Goal: Information Seeking & Learning: Learn about a topic

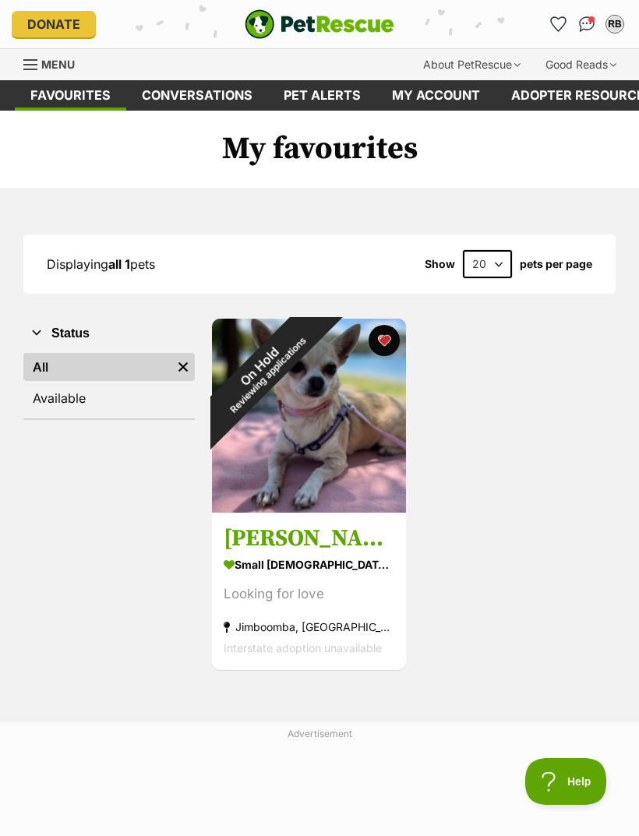
click at [315, 338] on div "On Hold Reviewing applications" at bounding box center [263, 370] width 103 height 103
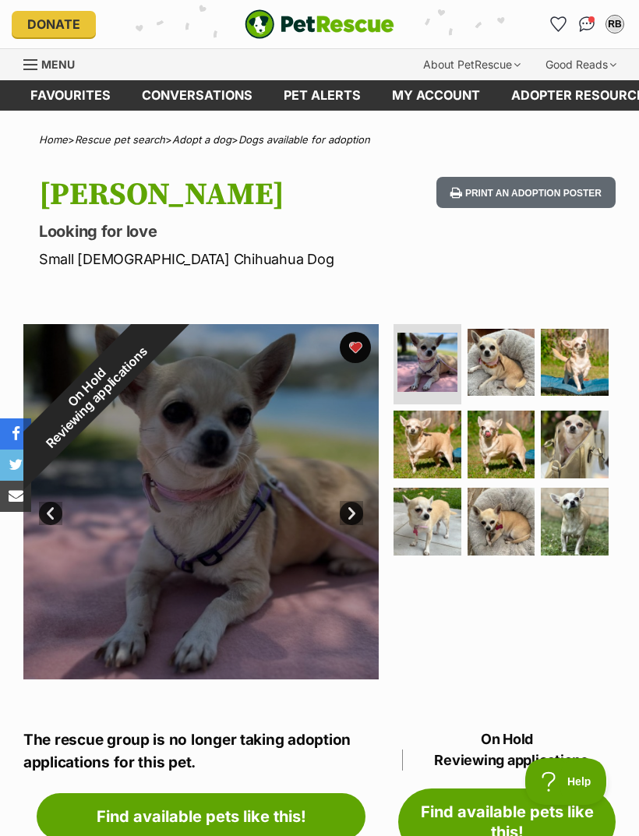
click at [161, 344] on div "On Hold Reviewing applications" at bounding box center [91, 392] width 137 height 137
click at [161, 348] on div "On Hold Reviewing applications" at bounding box center [91, 392] width 137 height 137
click at [161, 347] on div "On Hold Reviewing applications" at bounding box center [91, 392] width 137 height 137
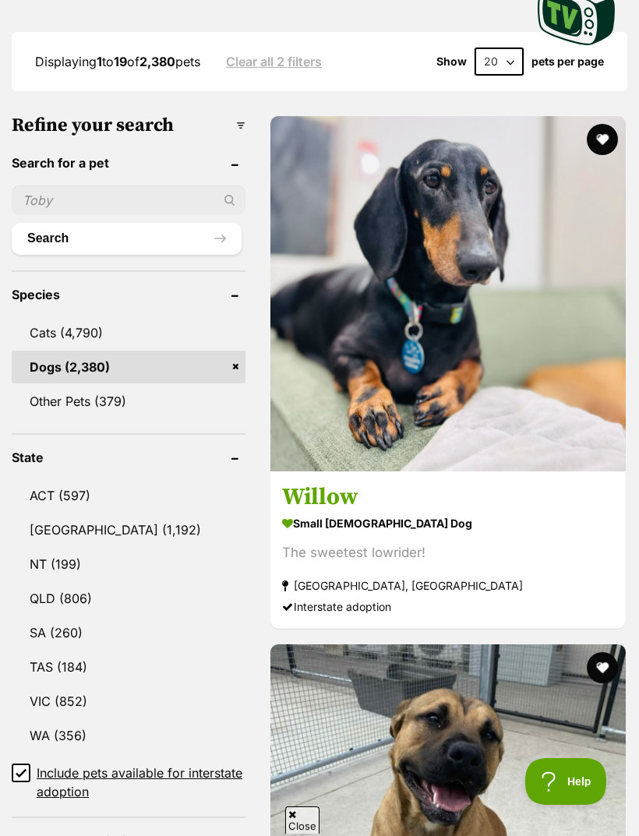
scroll to position [548, 0]
click at [54, 581] on link "QLD (806)" at bounding box center [129, 597] width 234 height 33
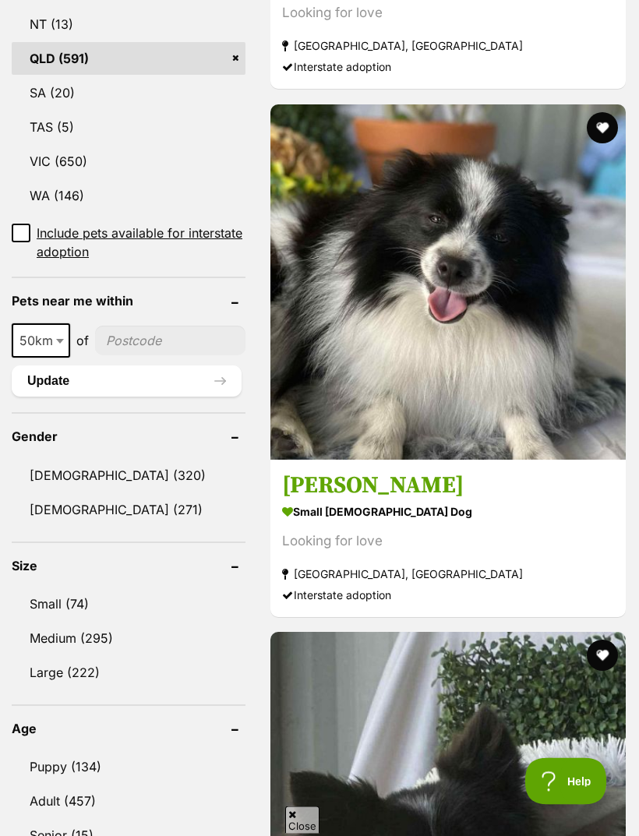
scroll to position [1012, 0]
click at [53, 459] on link "[DEMOGRAPHIC_DATA] (320)" at bounding box center [129, 475] width 234 height 33
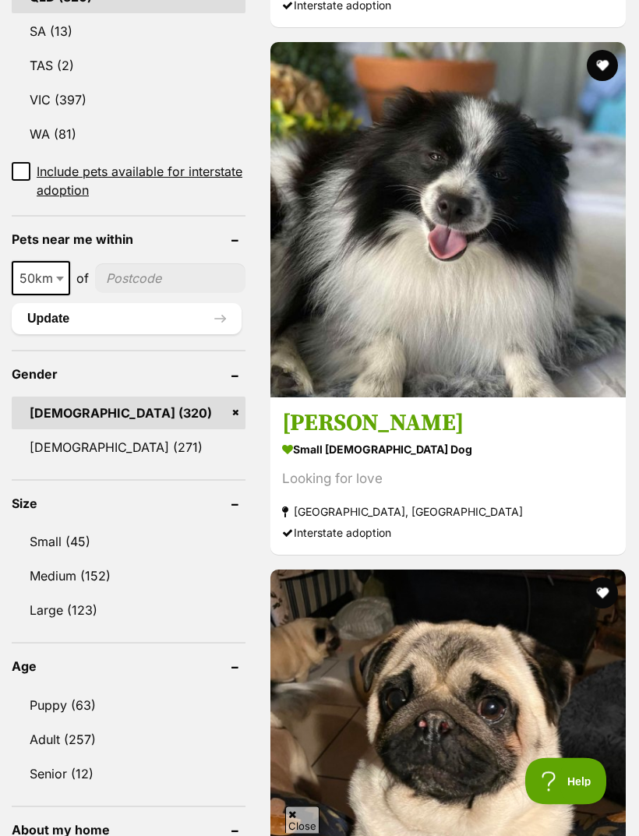
scroll to position [1111, 0]
click at [52, 431] on link "[DEMOGRAPHIC_DATA] (271)" at bounding box center [129, 447] width 234 height 33
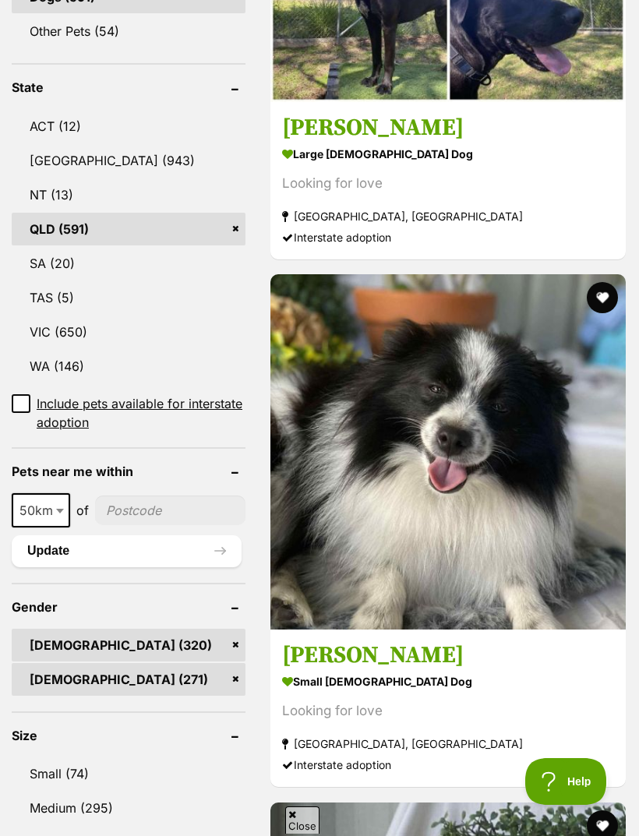
scroll to position [1051, 0]
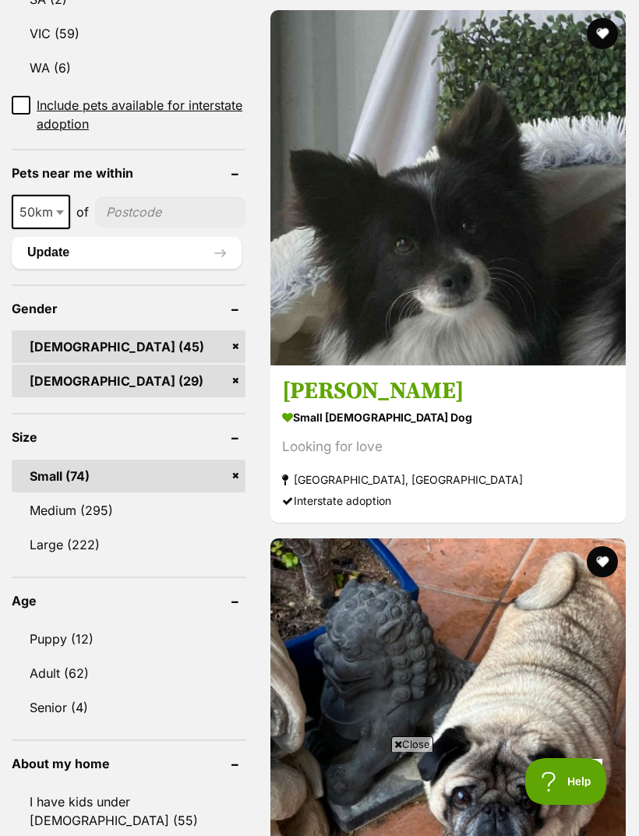
click at [54, 657] on link "Adult (62)" at bounding box center [129, 673] width 234 height 33
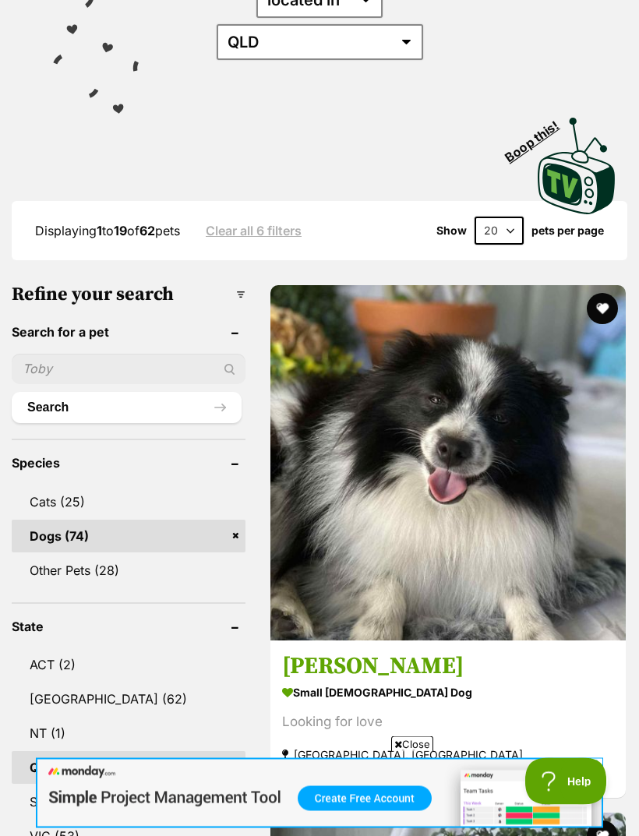
scroll to position [428, 0]
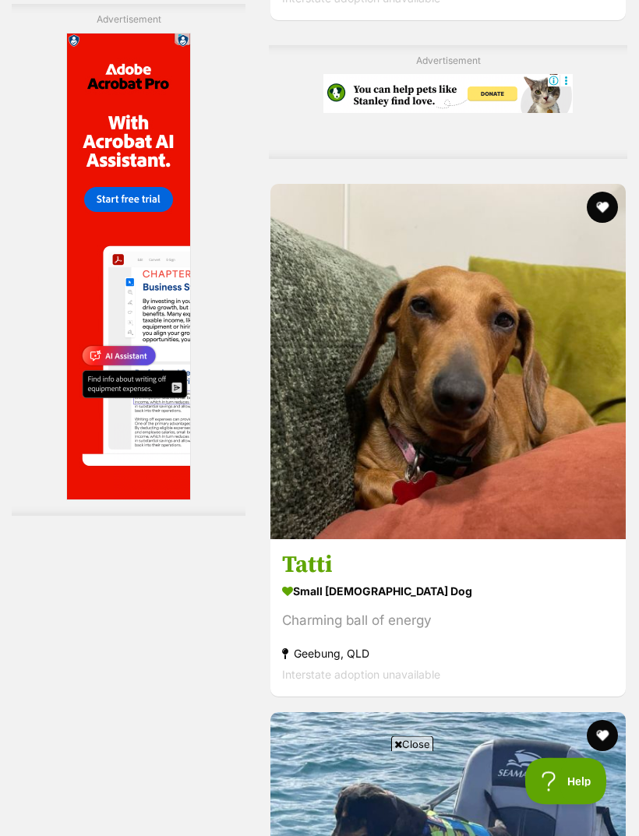
scroll to position [3846, 0]
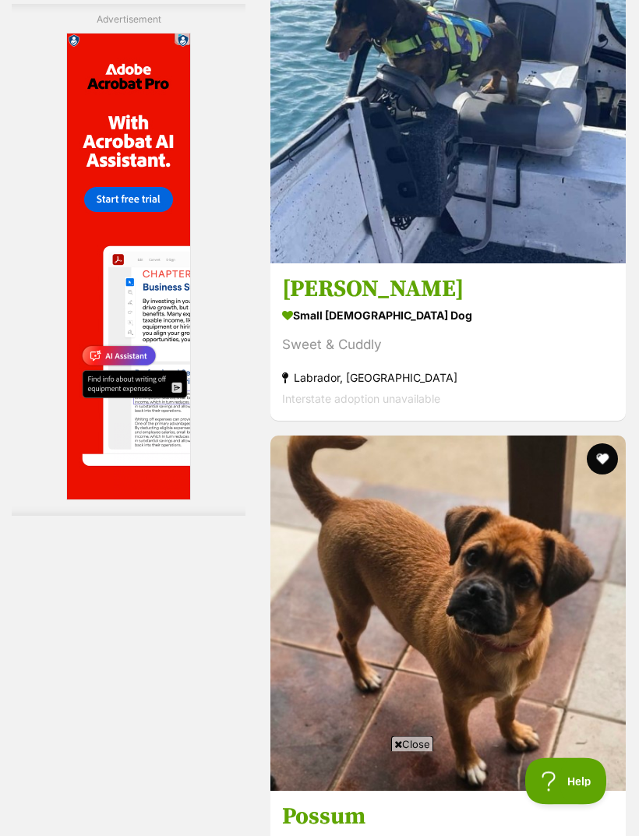
scroll to position [4677, 0]
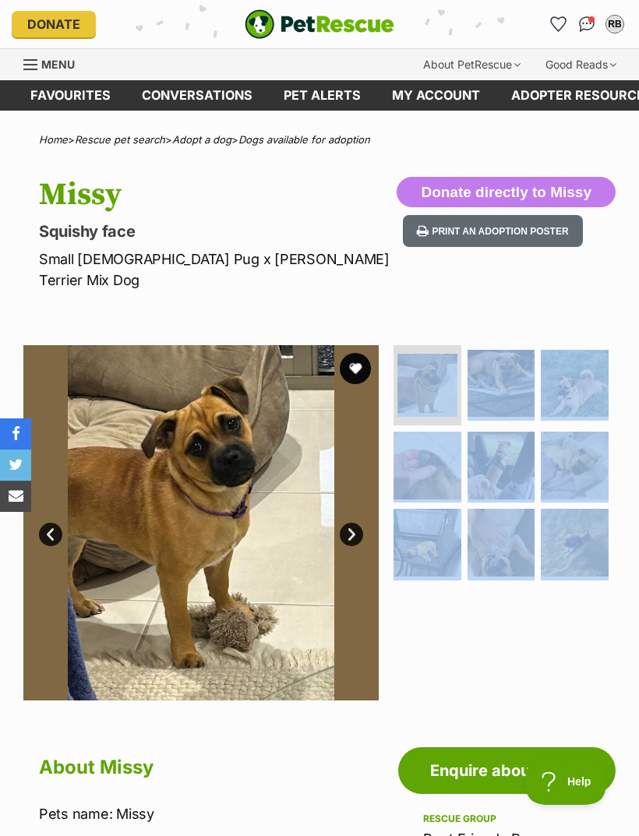
click at [553, 617] on div at bounding box center [502, 522] width 225 height 355
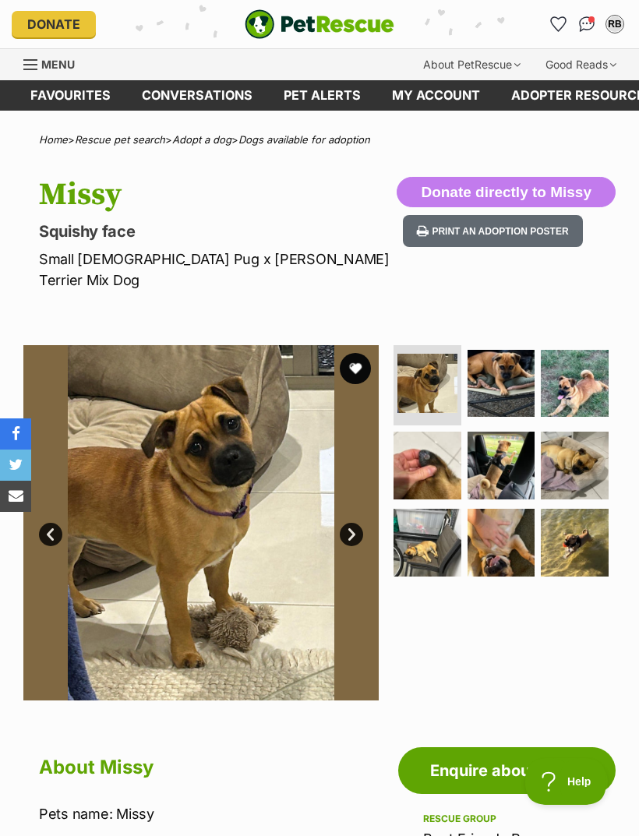
click at [425, 523] on img at bounding box center [428, 543] width 68 height 68
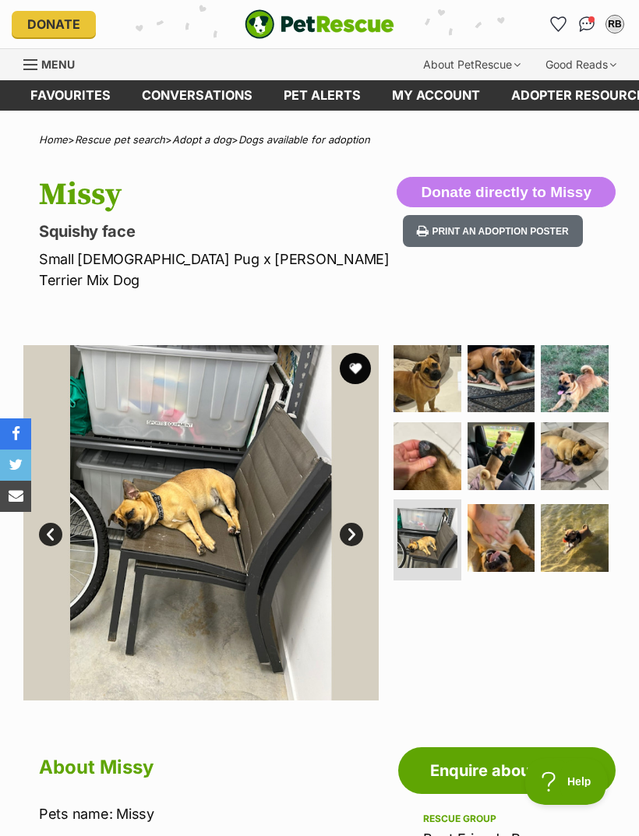
click at [500, 426] on img at bounding box center [502, 456] width 68 height 68
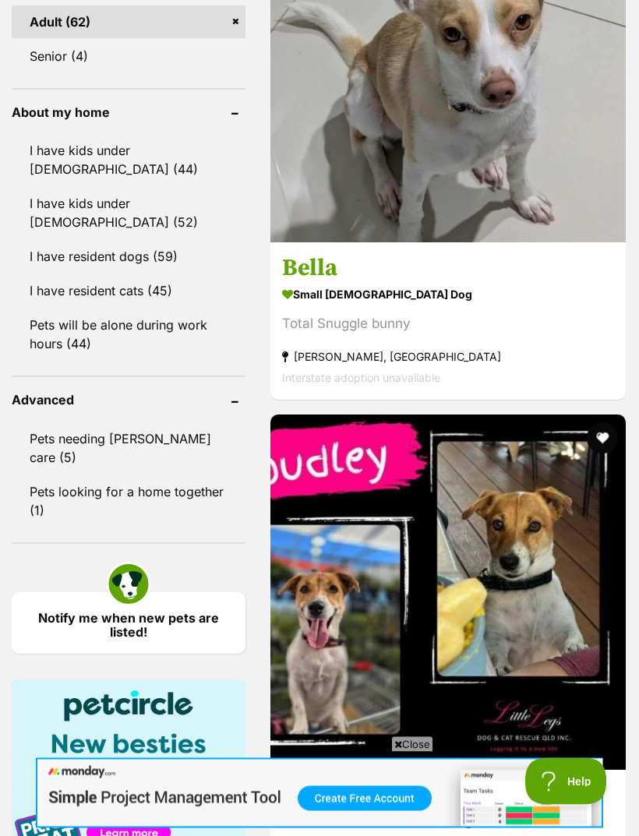
scroll to position [1882, 0]
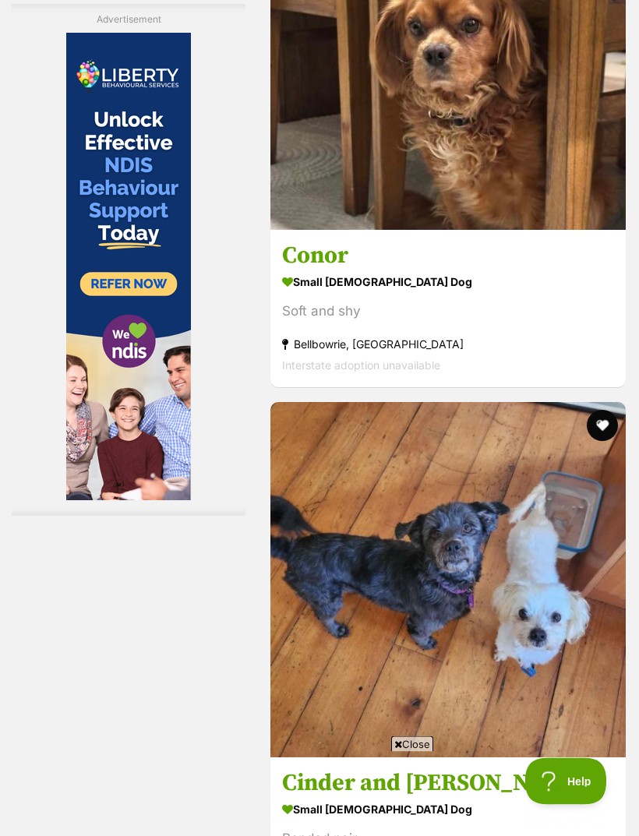
scroll to position [2951, 0]
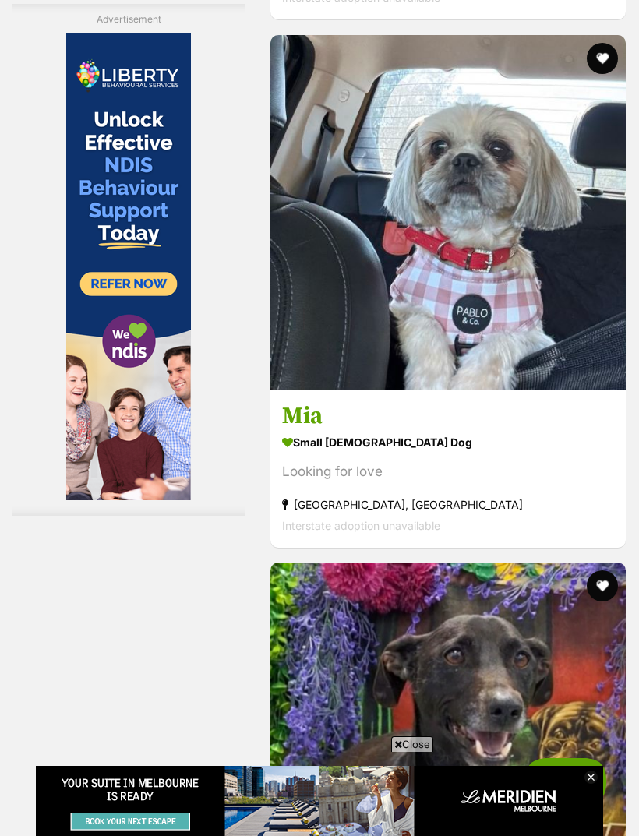
scroll to position [4649, 0]
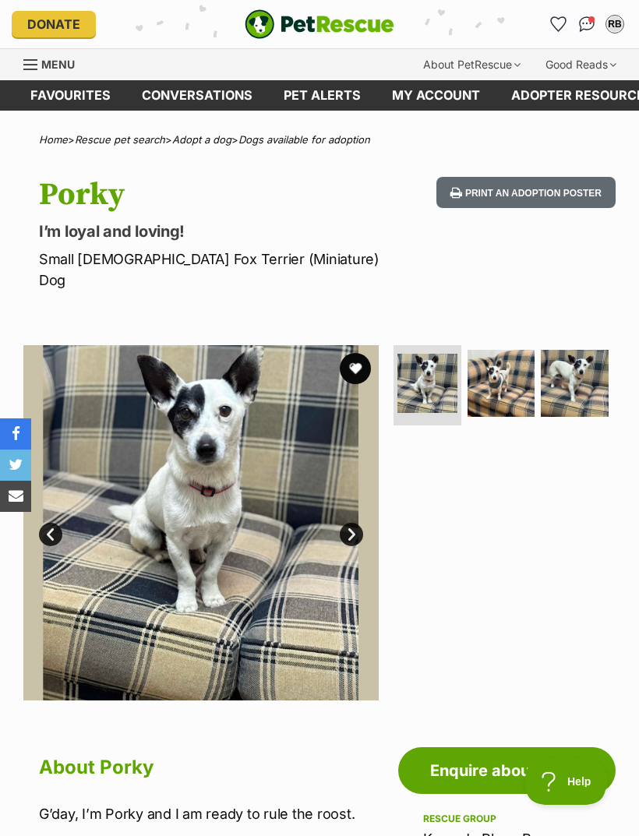
click at [577, 357] on img at bounding box center [575, 384] width 68 height 68
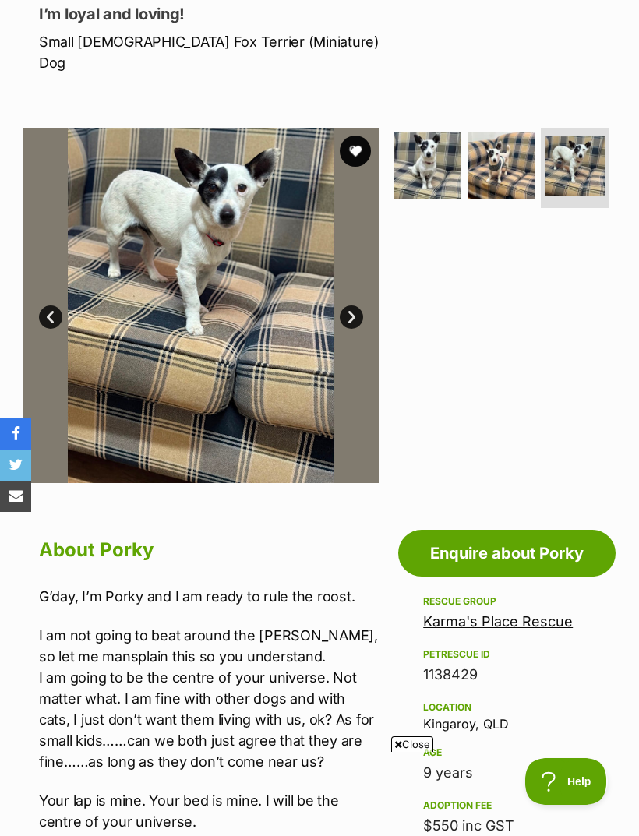
scroll to position [169, 0]
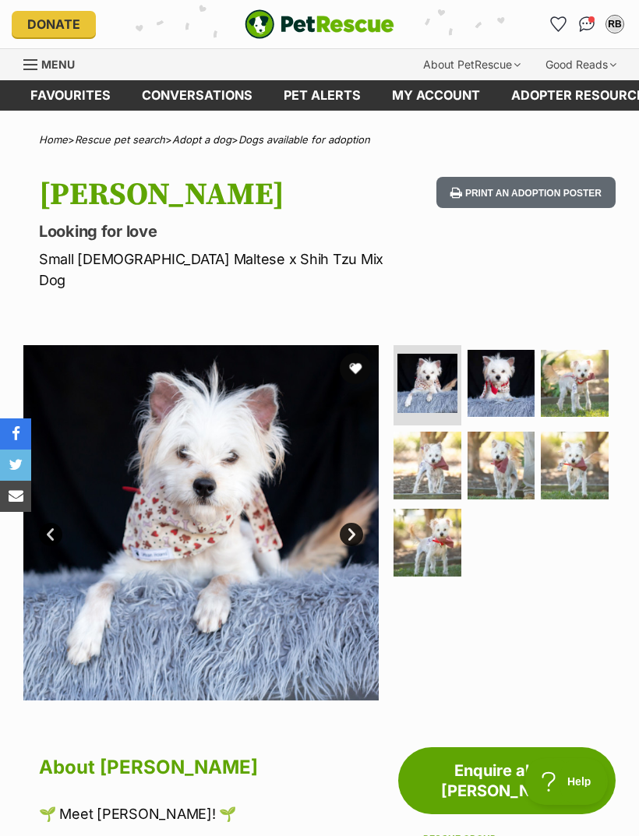
click at [508, 432] on img at bounding box center [502, 466] width 68 height 68
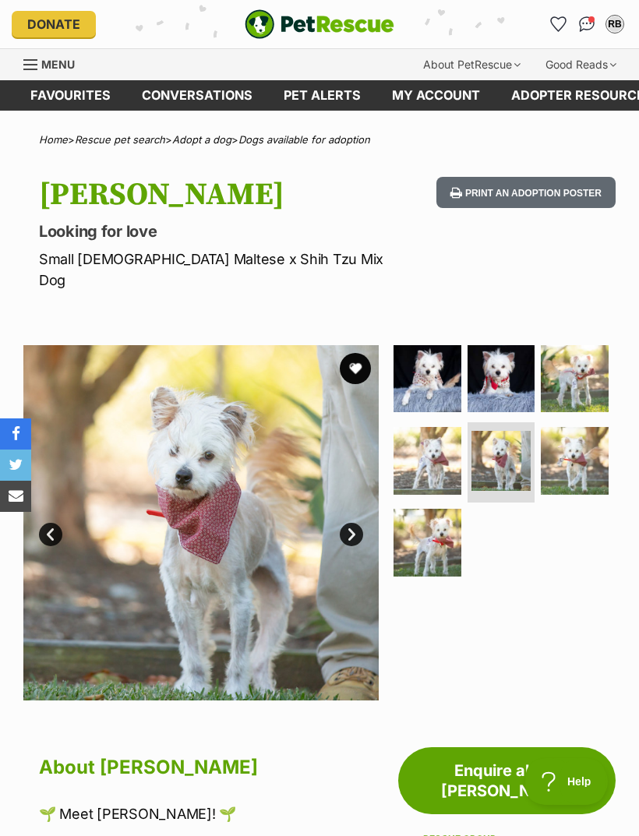
click at [432, 513] on img at bounding box center [428, 543] width 68 height 68
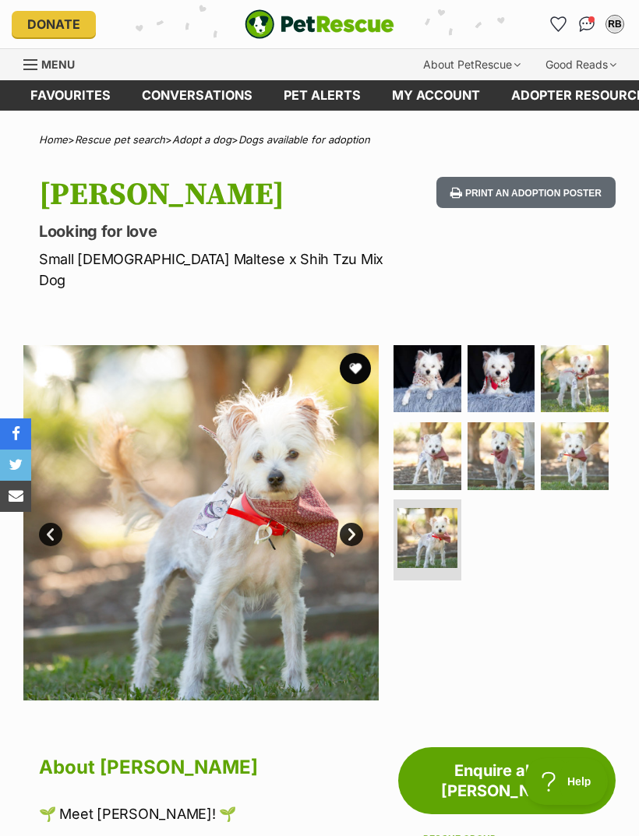
click at [581, 348] on img at bounding box center [575, 379] width 68 height 68
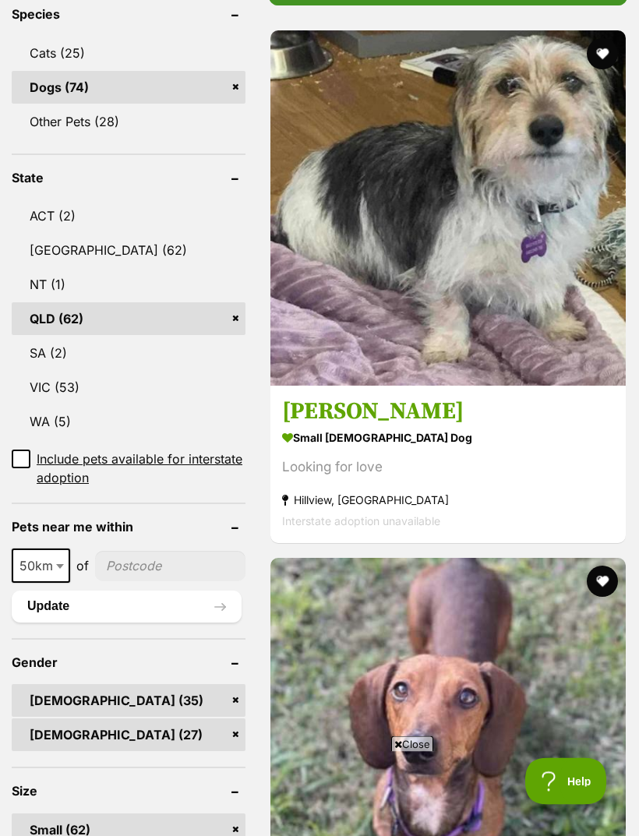
scroll to position [877, 0]
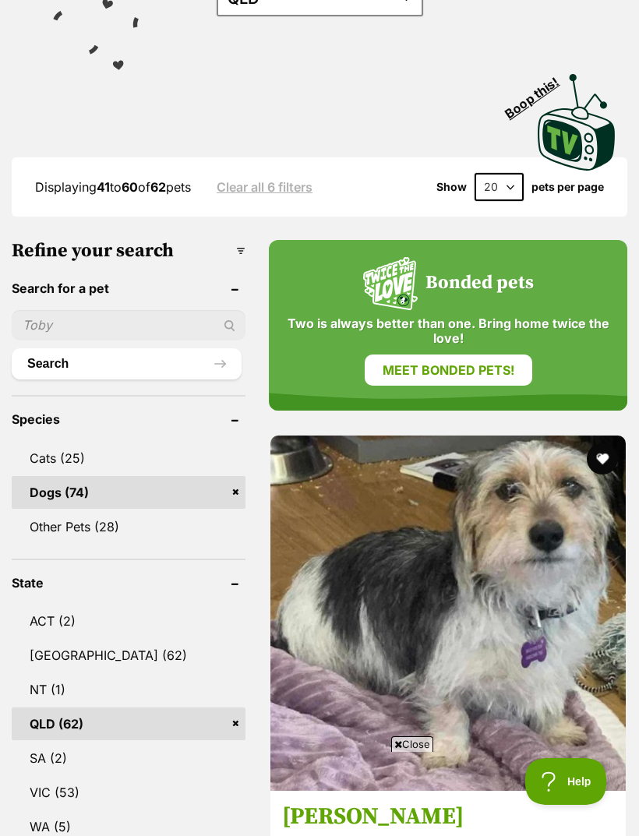
scroll to position [461, 0]
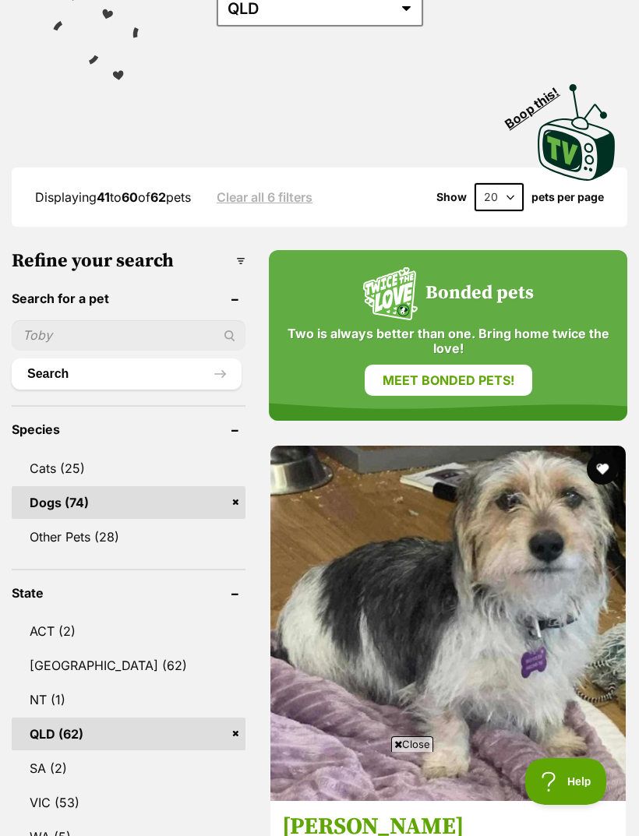
click at [367, 461] on img at bounding box center [447, 623] width 355 height 355
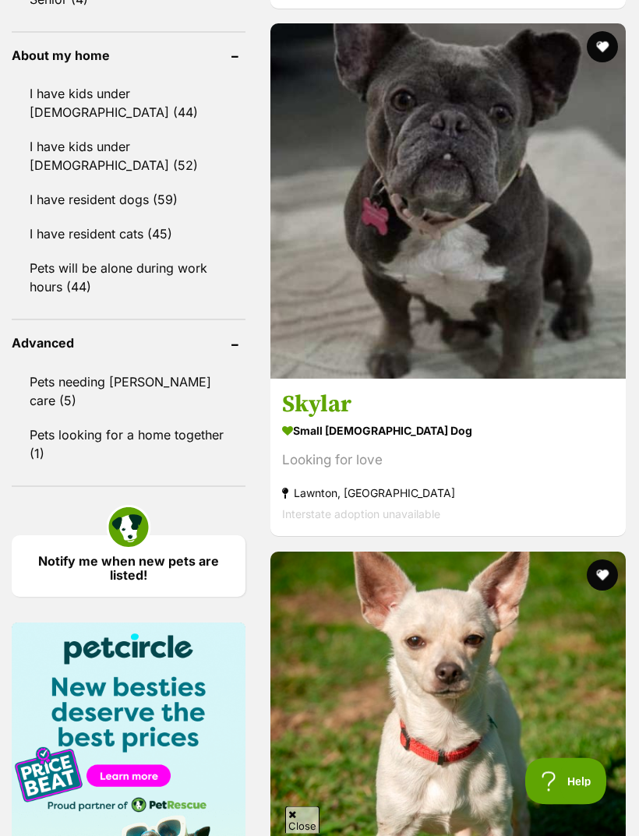
scroll to position [1939, 0]
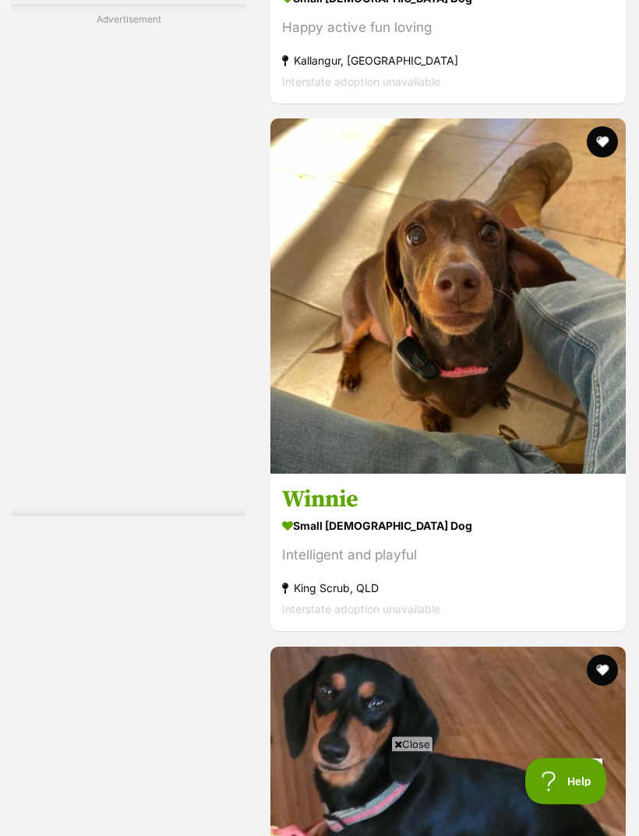
scroll to position [4758, 0]
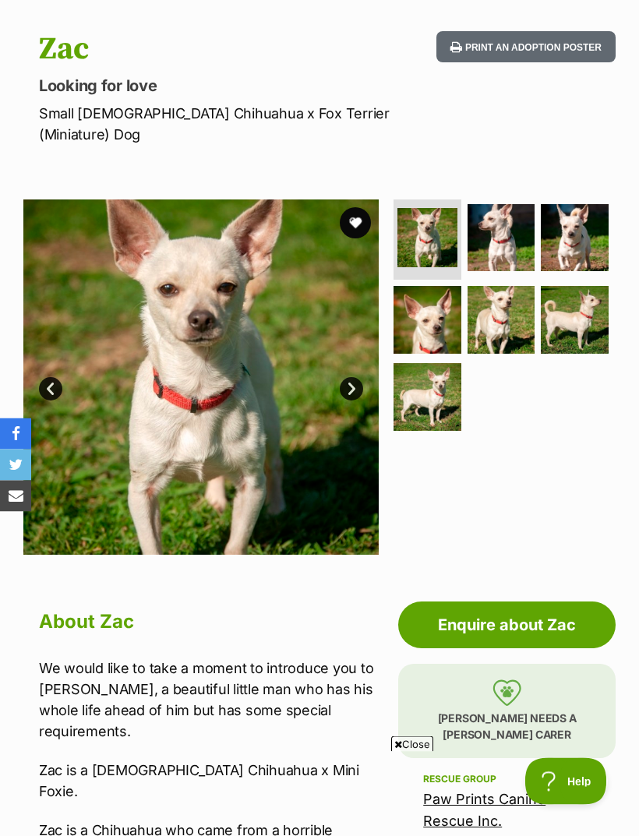
scroll to position [132, 0]
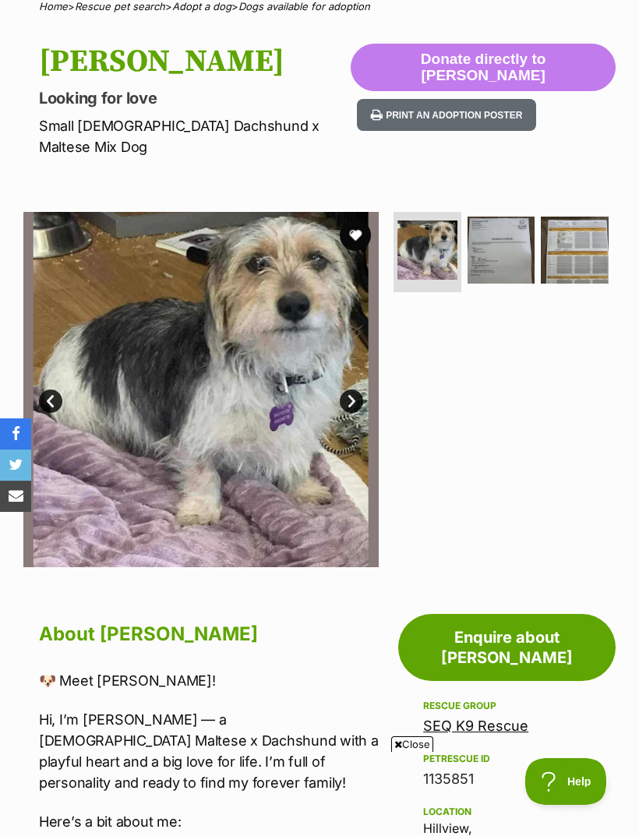
scroll to position [117, 0]
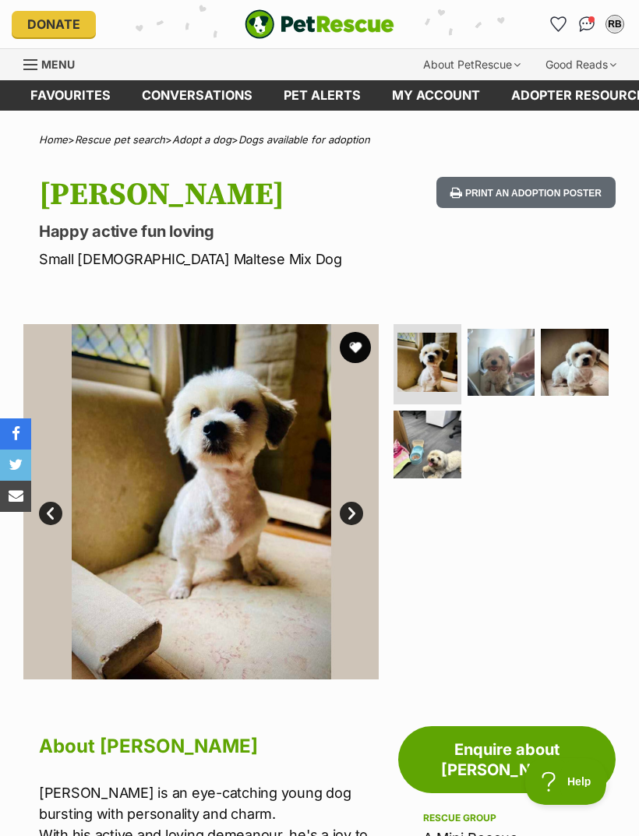
click at [500, 359] on img at bounding box center [502, 363] width 68 height 68
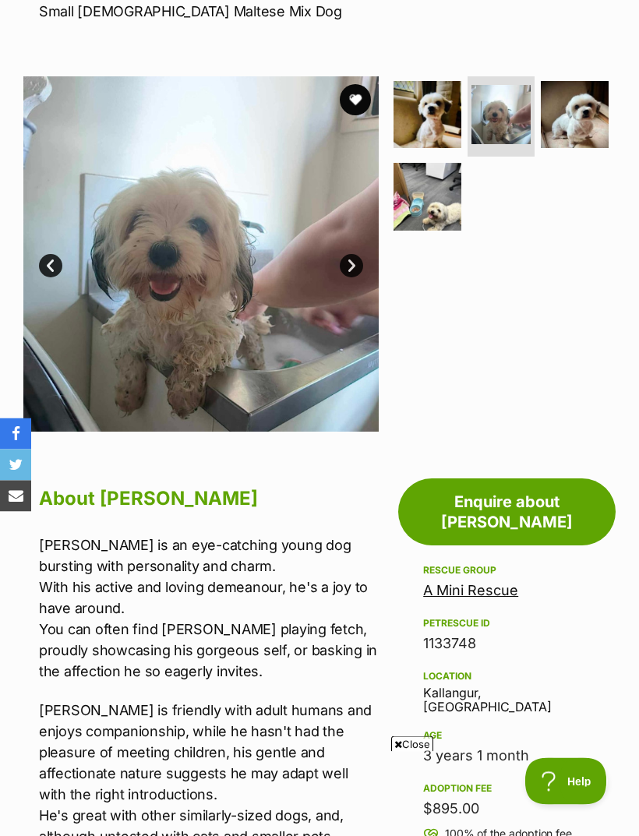
scroll to position [229, 0]
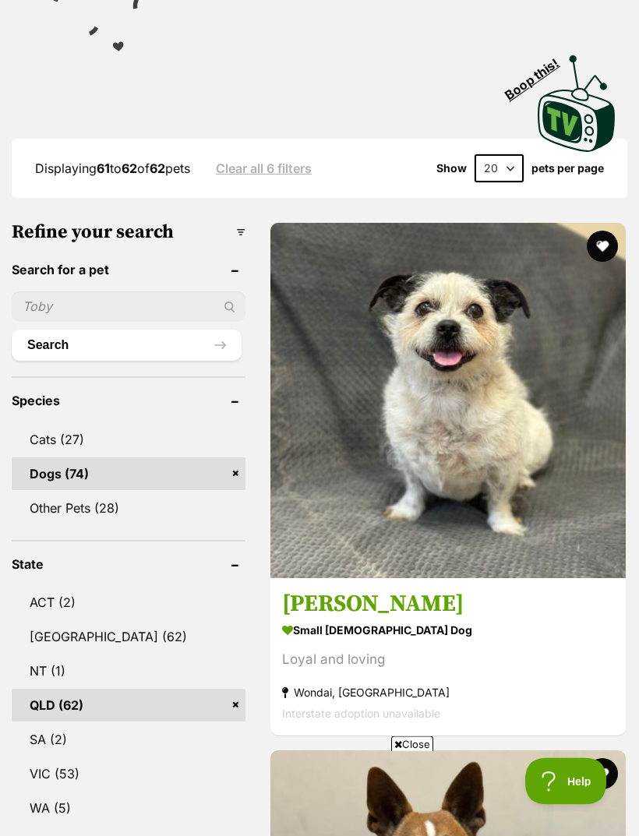
scroll to position [490, 0]
click at [387, 619] on strong "small [DEMOGRAPHIC_DATA] Dog" at bounding box center [448, 630] width 332 height 23
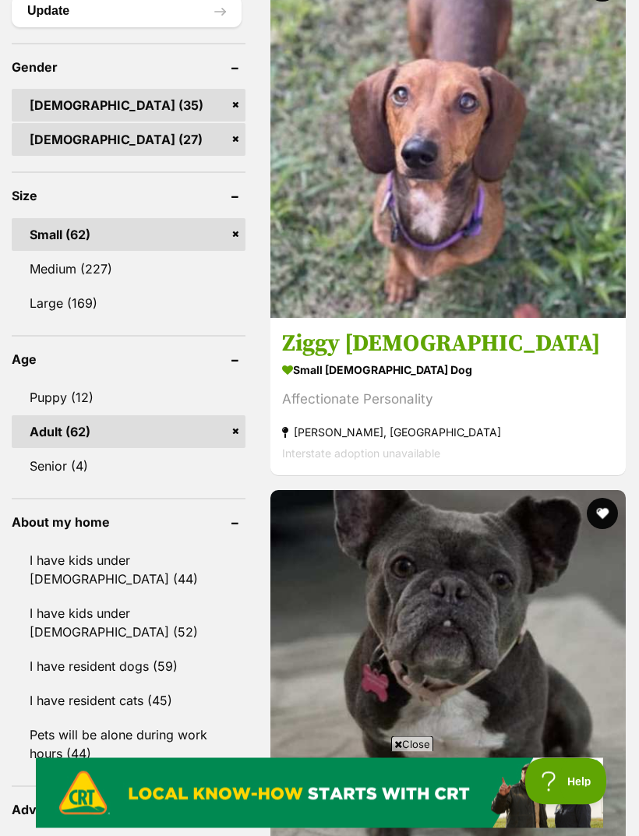
scroll to position [1474, 0]
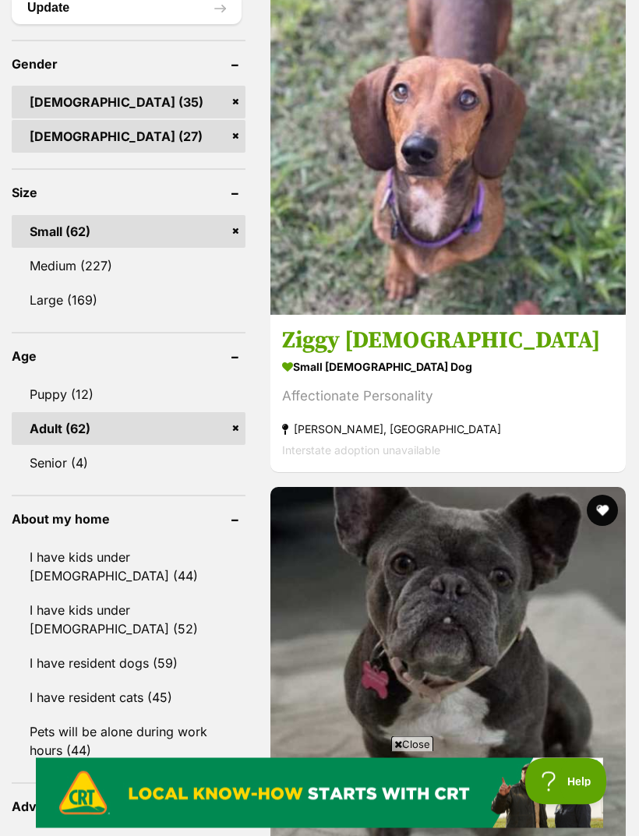
click at [80, 648] on link "I have resident dogs (59)" at bounding box center [129, 664] width 234 height 33
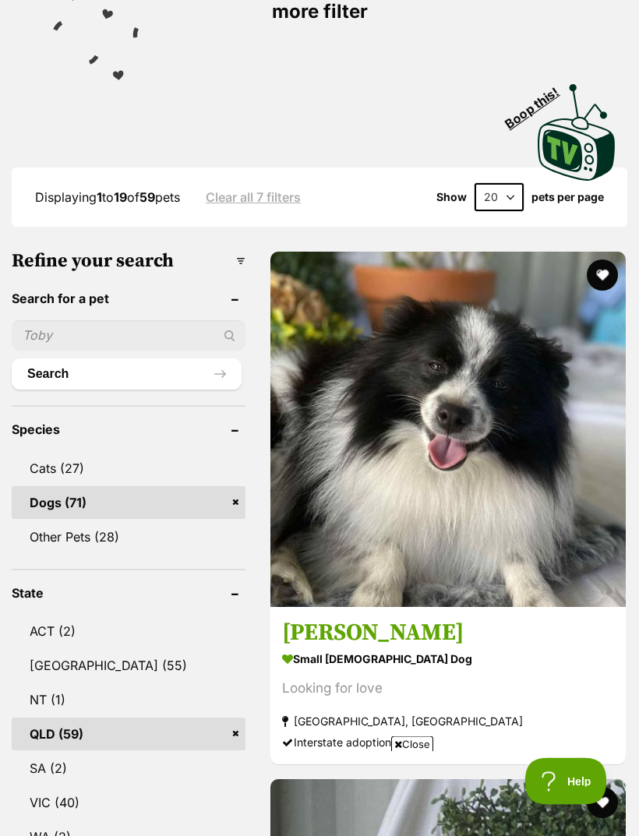
scroll to position [500, 0]
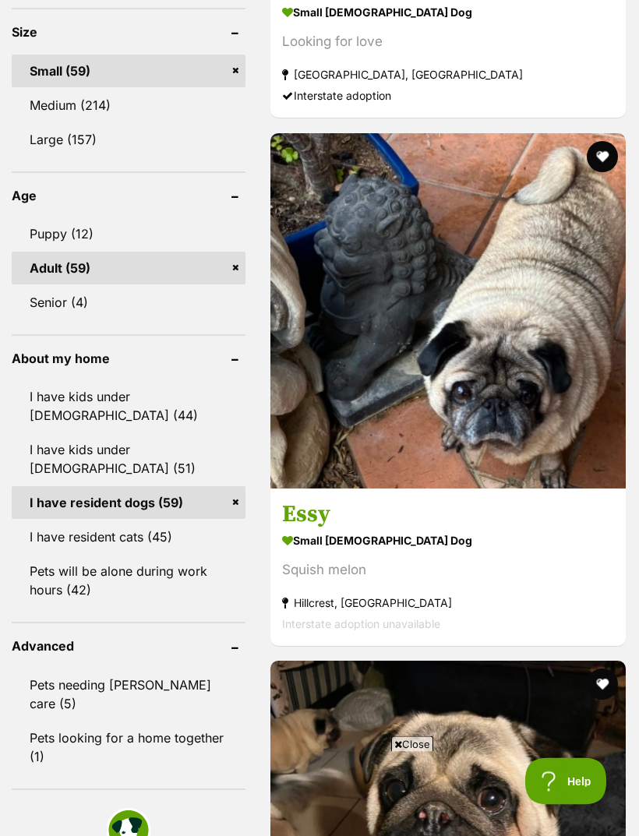
scroll to position [1673, 0]
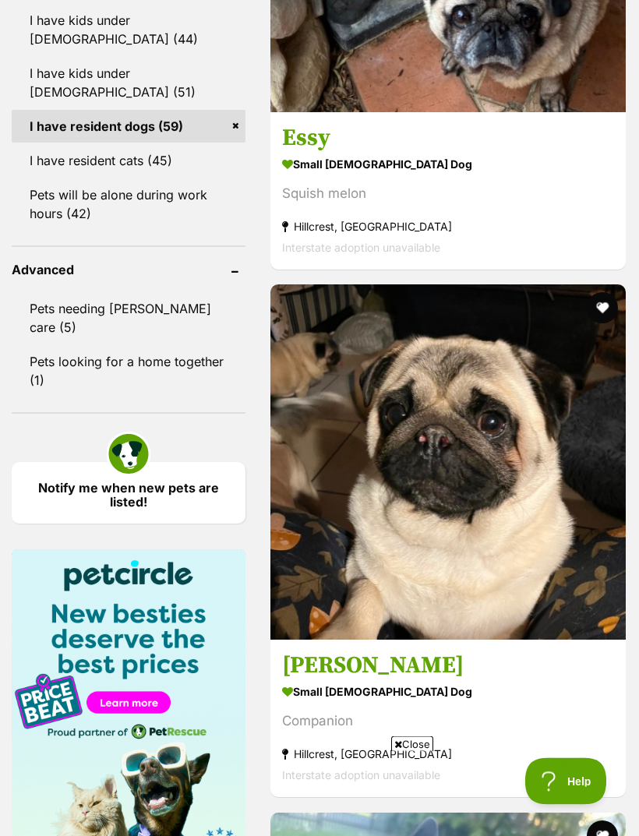
scroll to position [2050, 0]
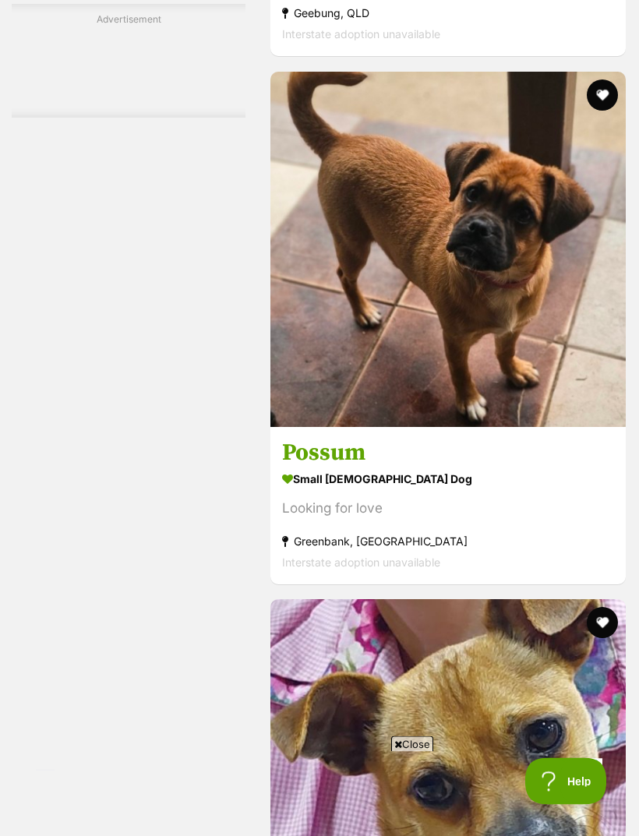
scroll to position [4660, 0]
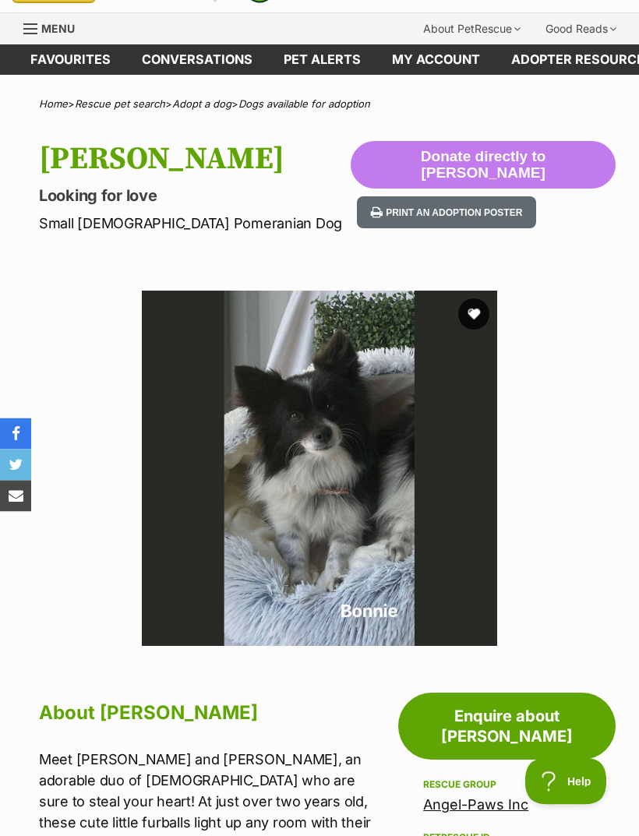
scroll to position [22, 0]
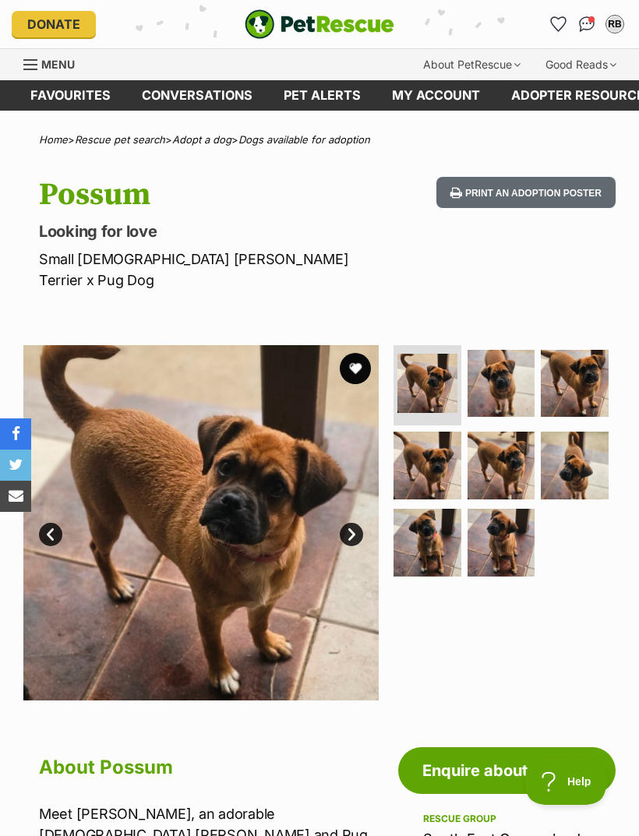
click at [501, 527] on img at bounding box center [502, 543] width 68 height 68
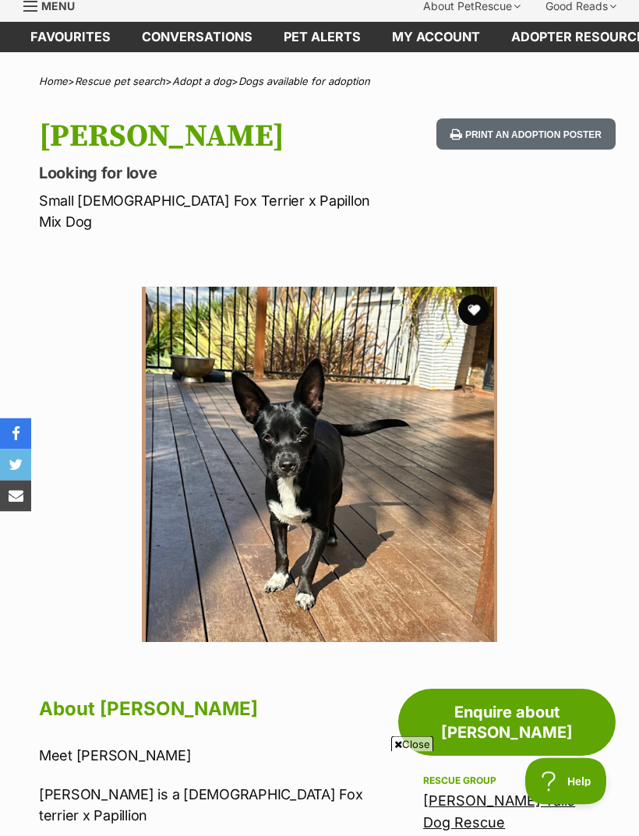
scroll to position [27, 0]
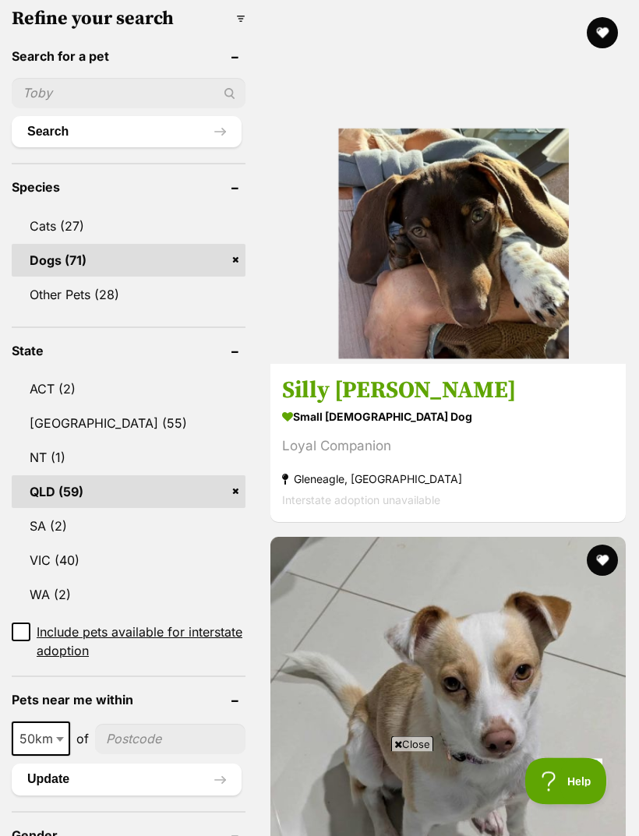
scroll to position [741, 0]
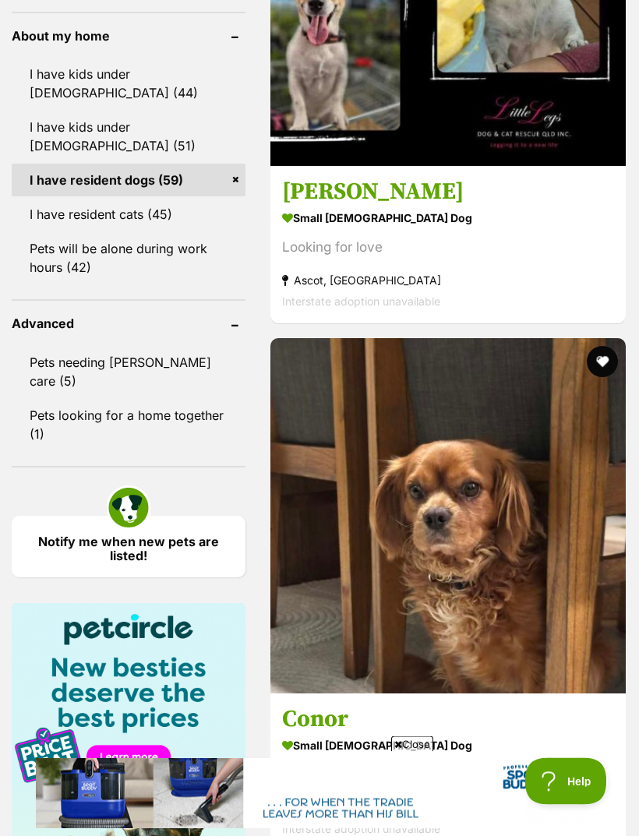
scroll to position [1996, 0]
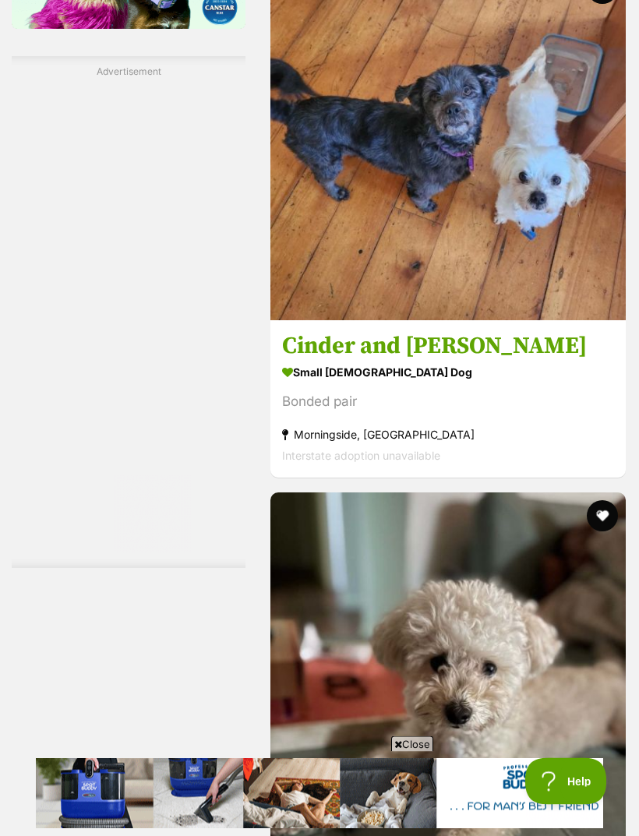
scroll to position [2898, 0]
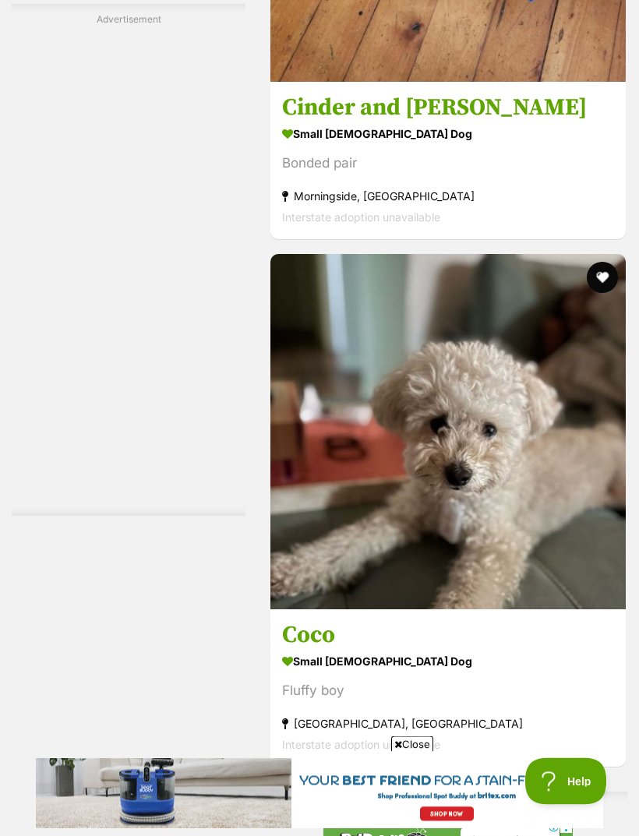
scroll to position [3136, 0]
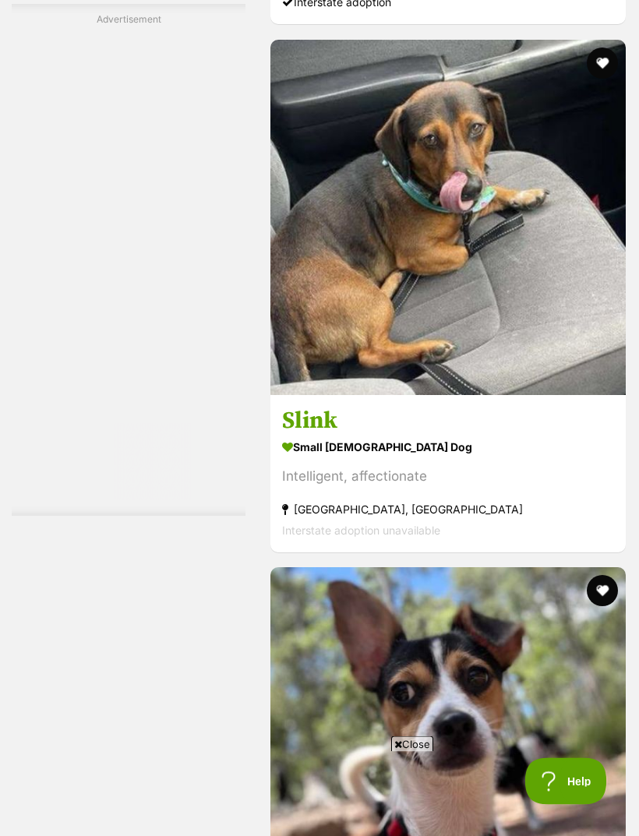
scroll to position [4555, 0]
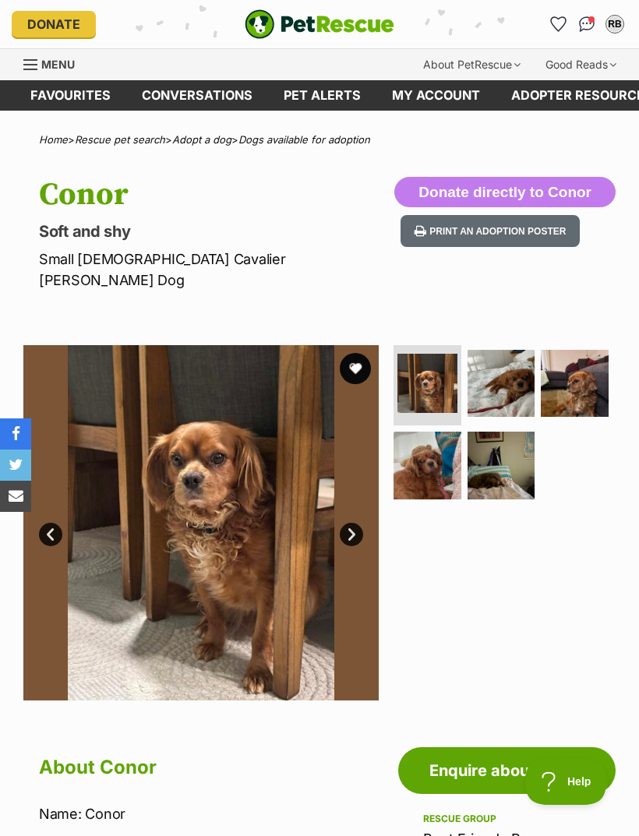
click at [505, 441] on img at bounding box center [502, 466] width 68 height 68
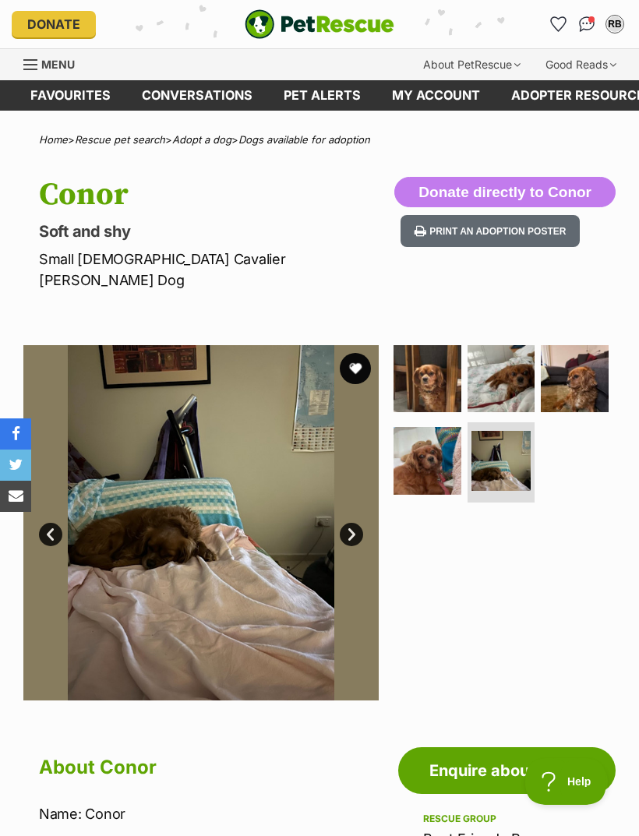
click at [581, 349] on img at bounding box center [575, 379] width 68 height 68
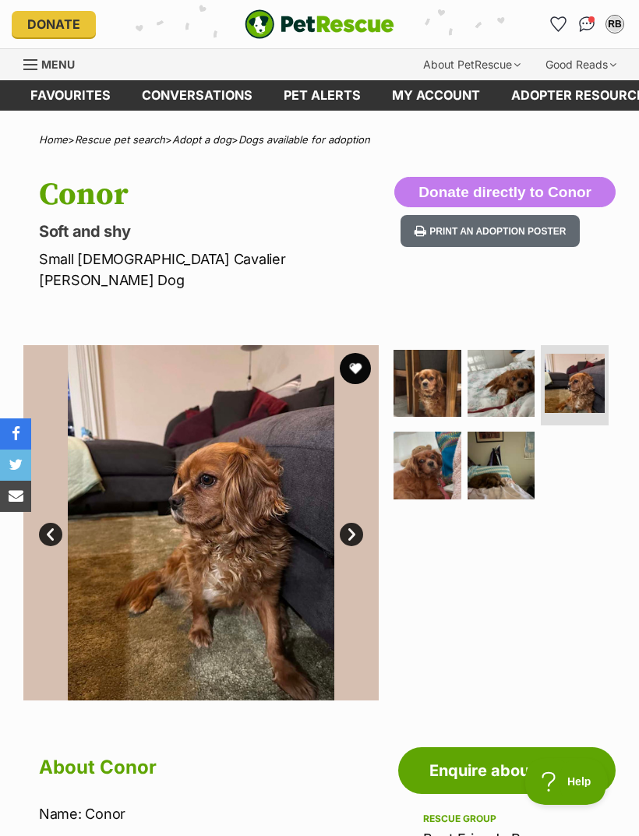
click at [497, 353] on img at bounding box center [502, 384] width 68 height 68
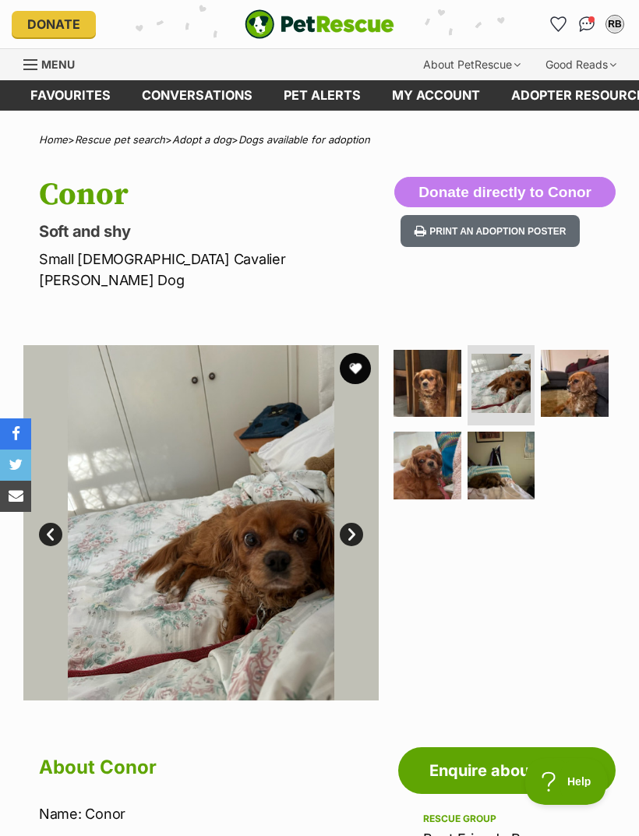
click at [417, 444] on img at bounding box center [428, 466] width 68 height 68
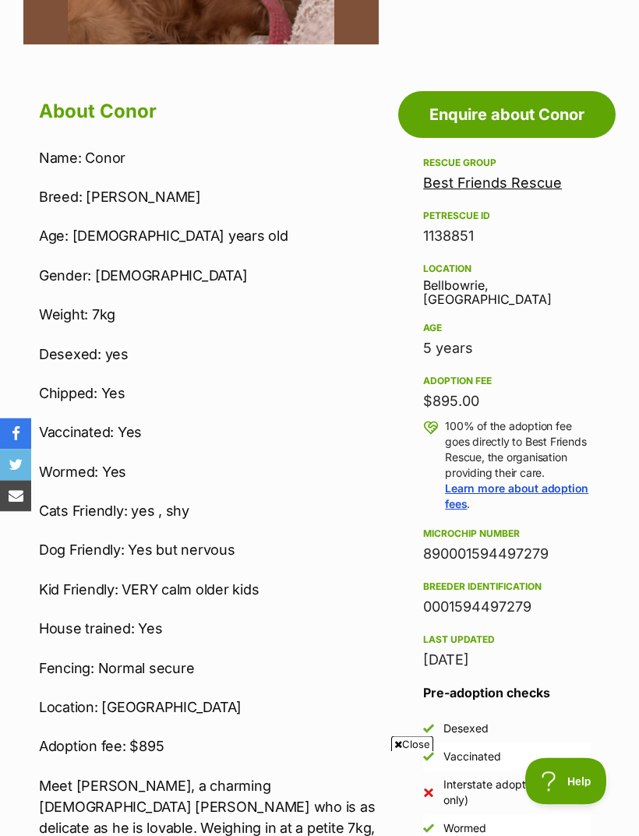
scroll to position [574, 0]
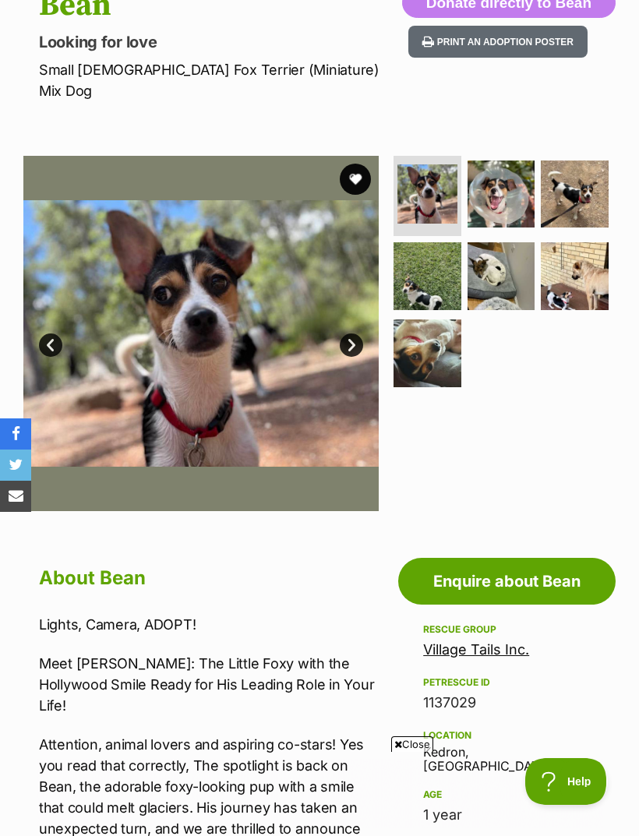
click at [492, 260] on img at bounding box center [502, 276] width 68 height 68
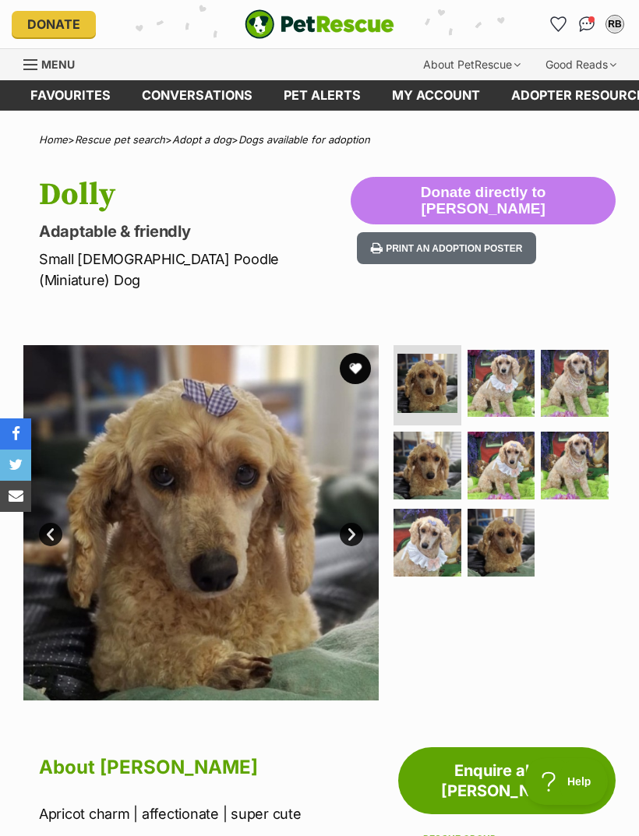
click at [586, 447] on img at bounding box center [575, 466] width 68 height 68
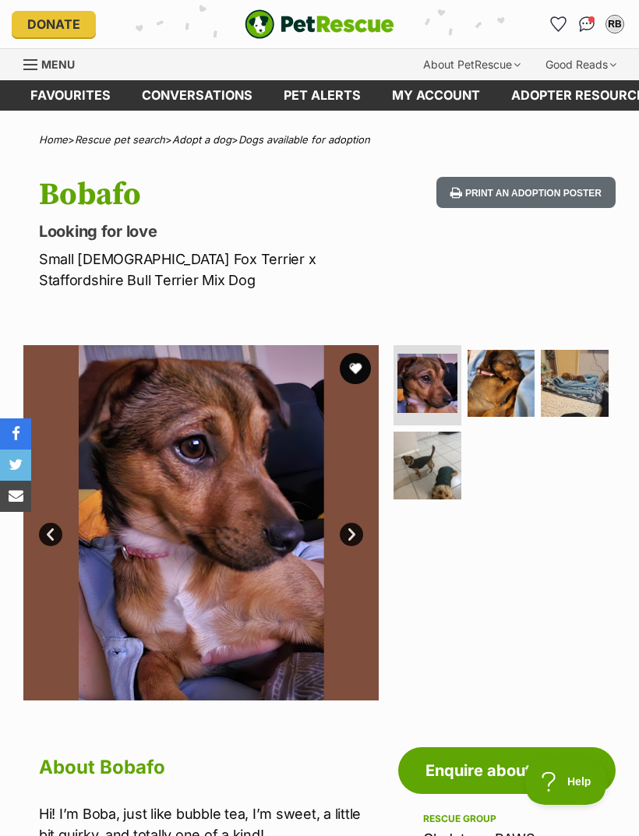
click at [426, 459] on img at bounding box center [428, 466] width 68 height 68
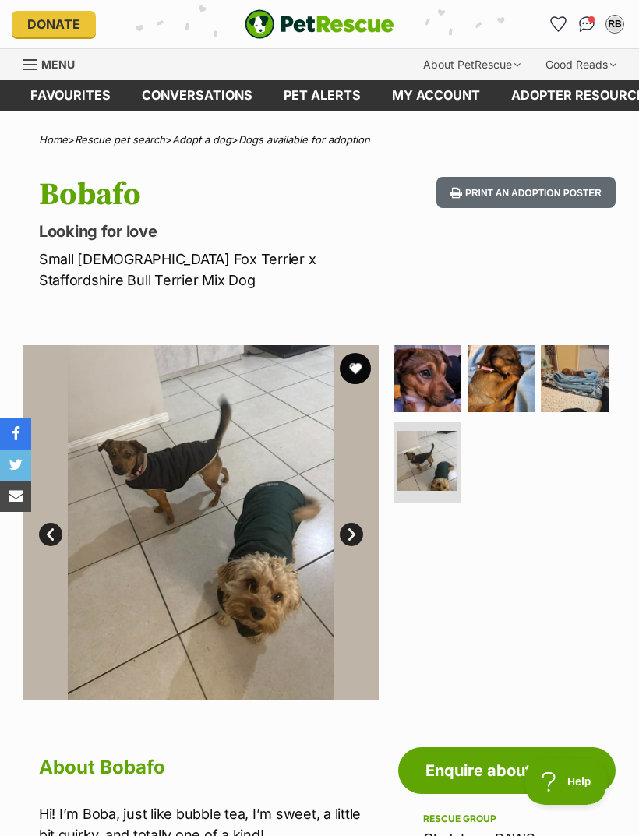
click at [502, 369] on img at bounding box center [502, 379] width 68 height 68
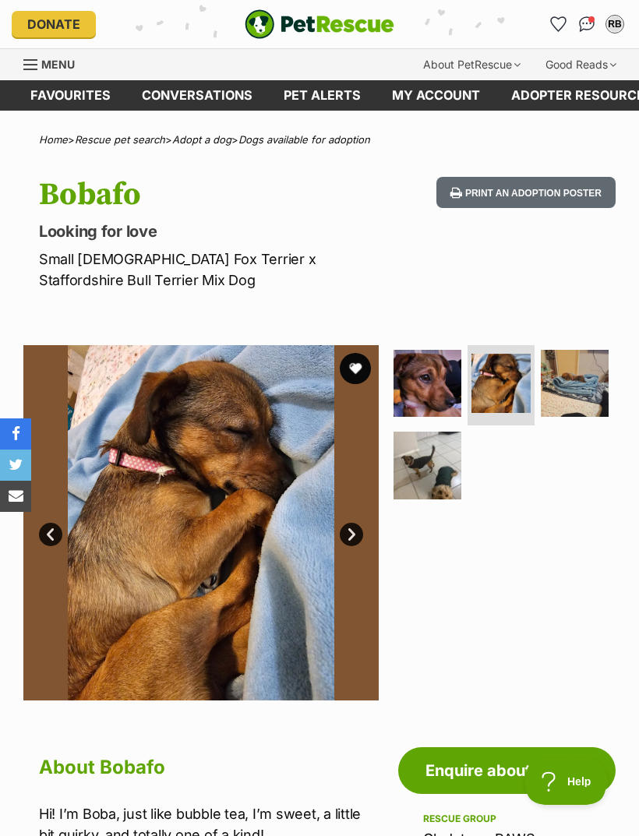
click at [577, 378] on img at bounding box center [575, 384] width 68 height 68
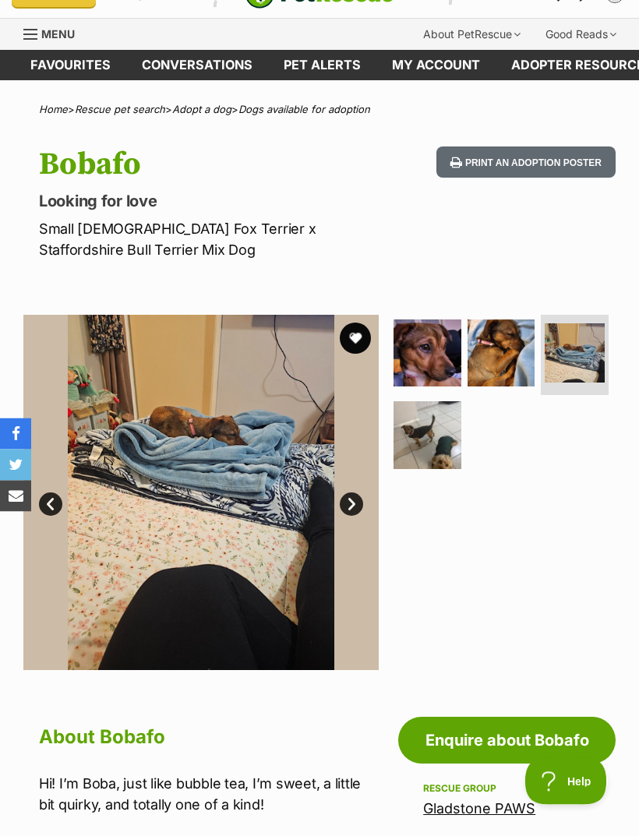
scroll to position [12, 0]
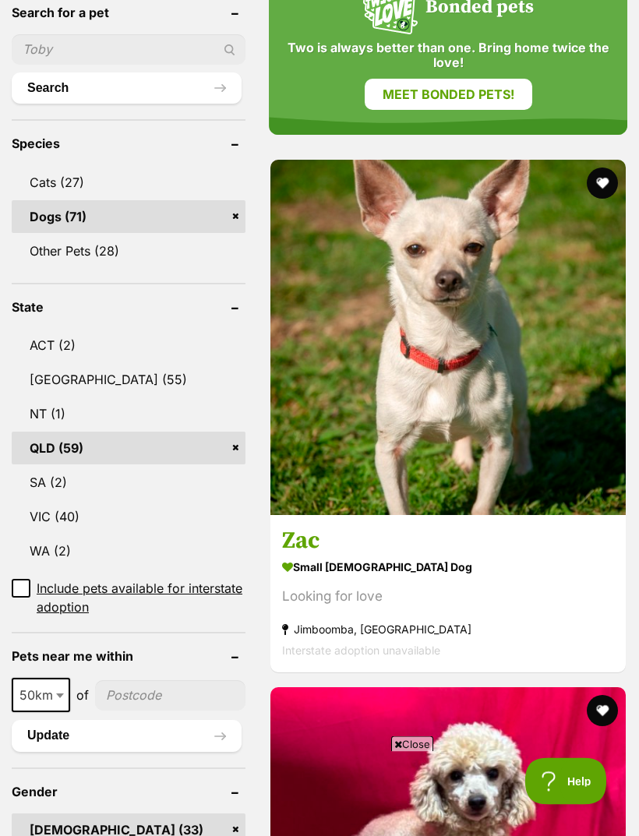
scroll to position [785, 0]
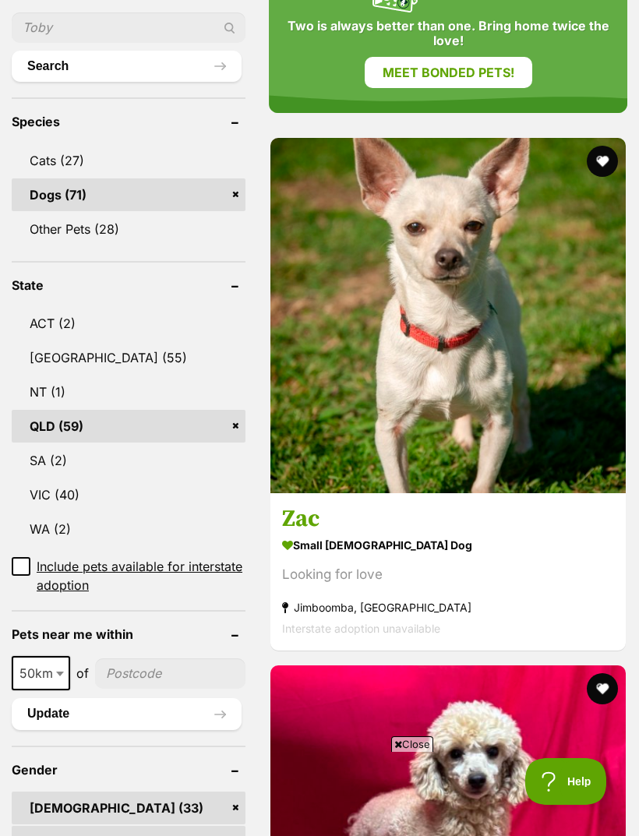
scroll to position [805, 0]
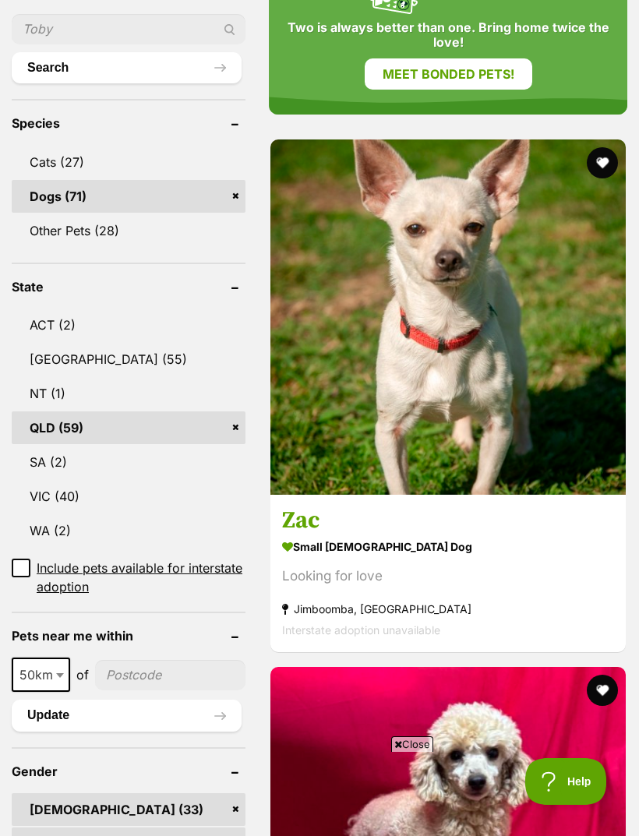
click at [345, 172] on img at bounding box center [447, 316] width 355 height 355
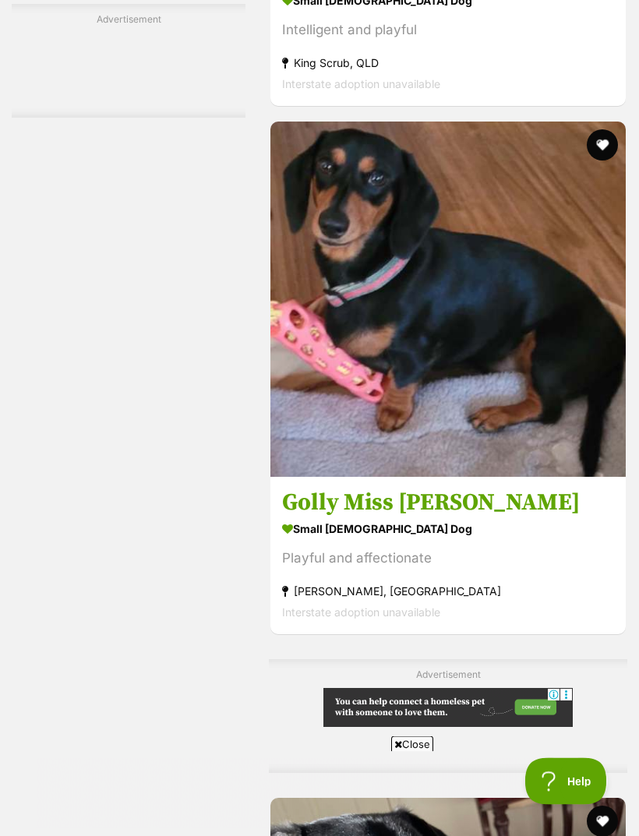
scroll to position [3463, 0]
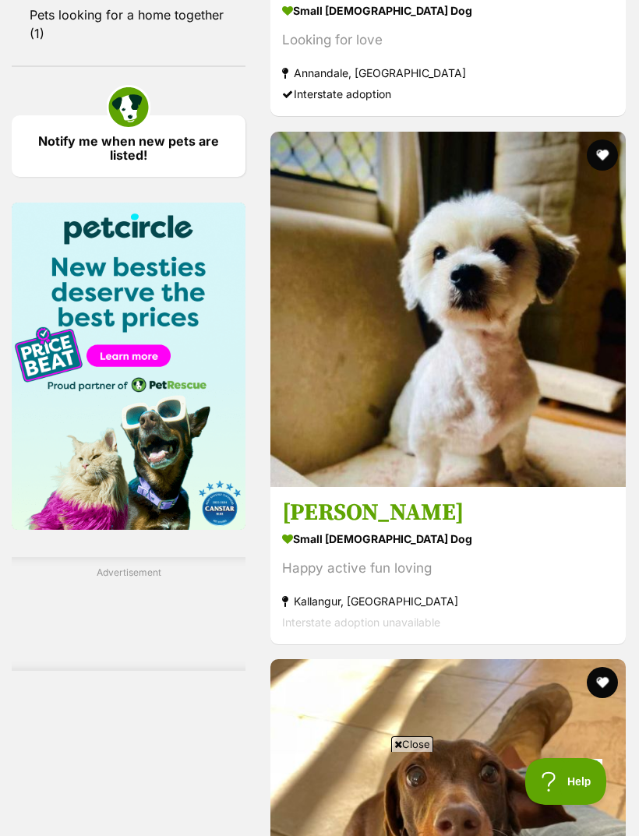
scroll to position [2397, 0]
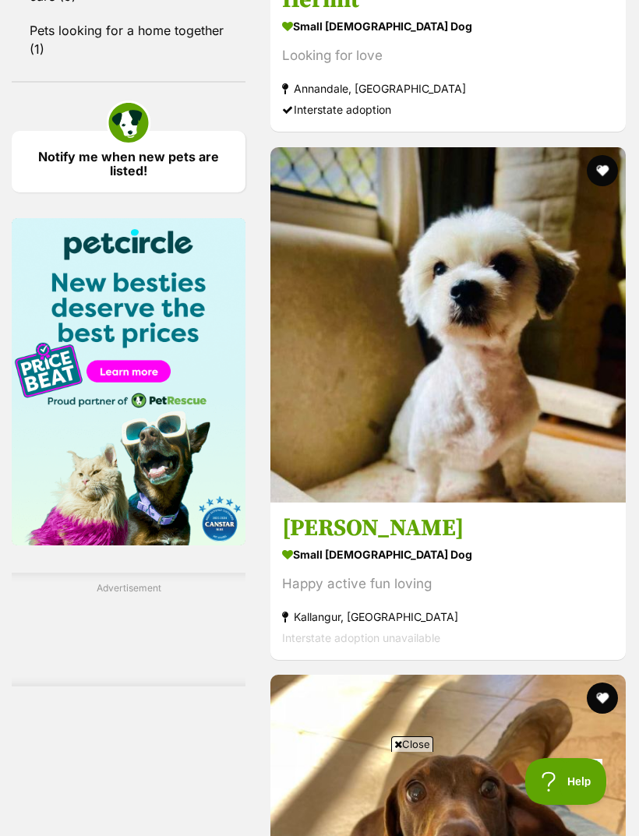
scroll to position [2382, 0]
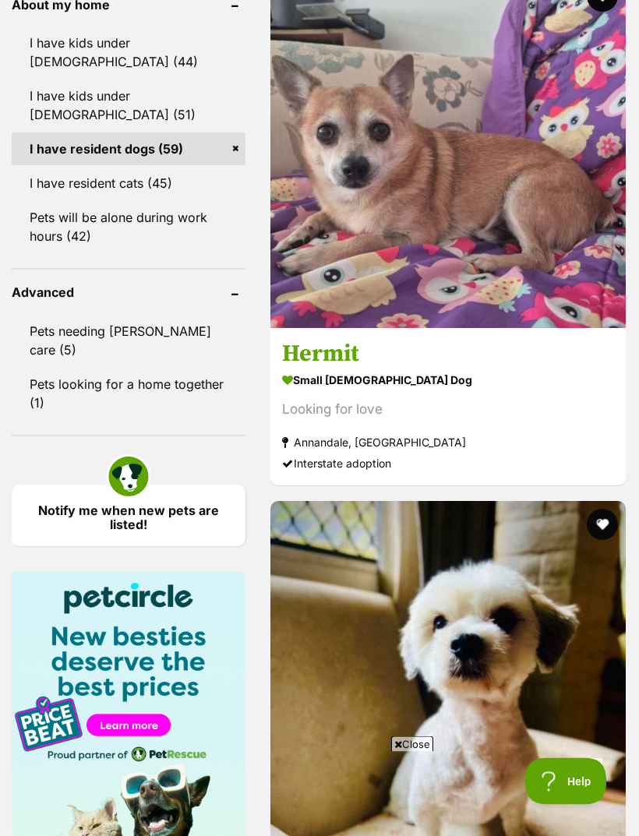
scroll to position [2021, 0]
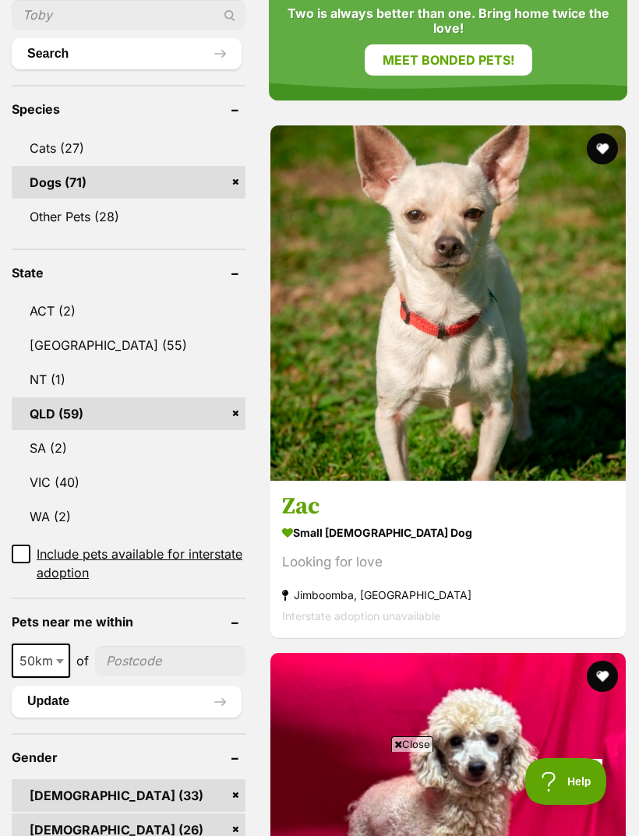
scroll to position [818, 0]
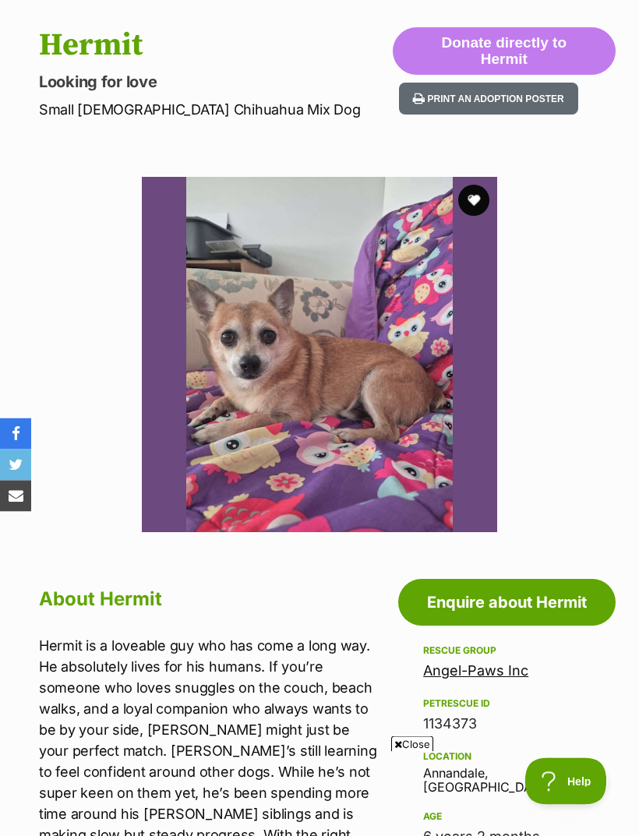
scroll to position [145, 0]
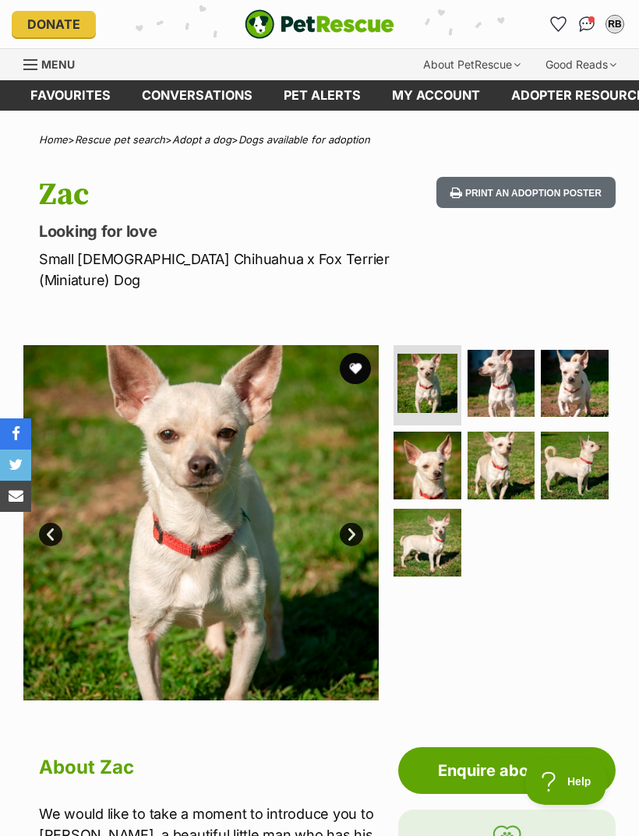
scroll to position [7, 0]
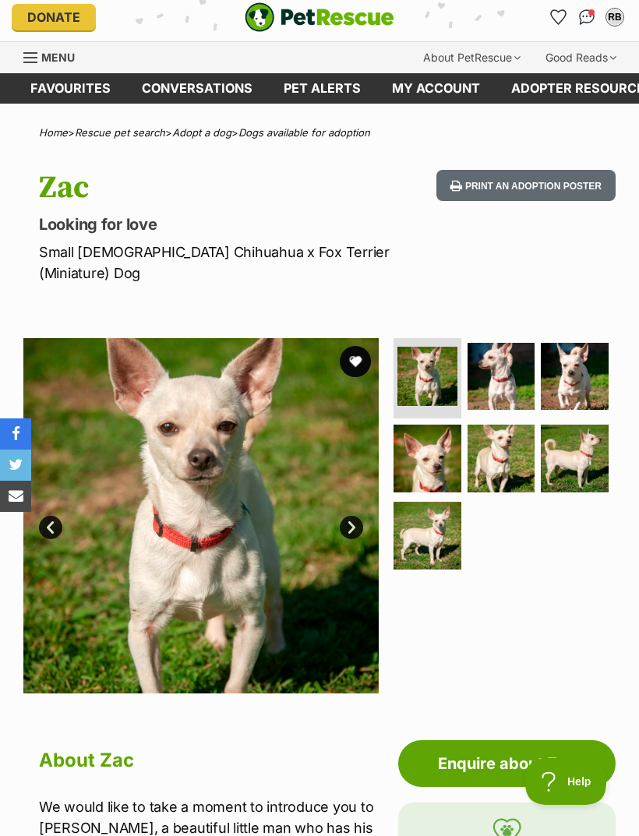
click at [574, 429] on img at bounding box center [575, 459] width 68 height 68
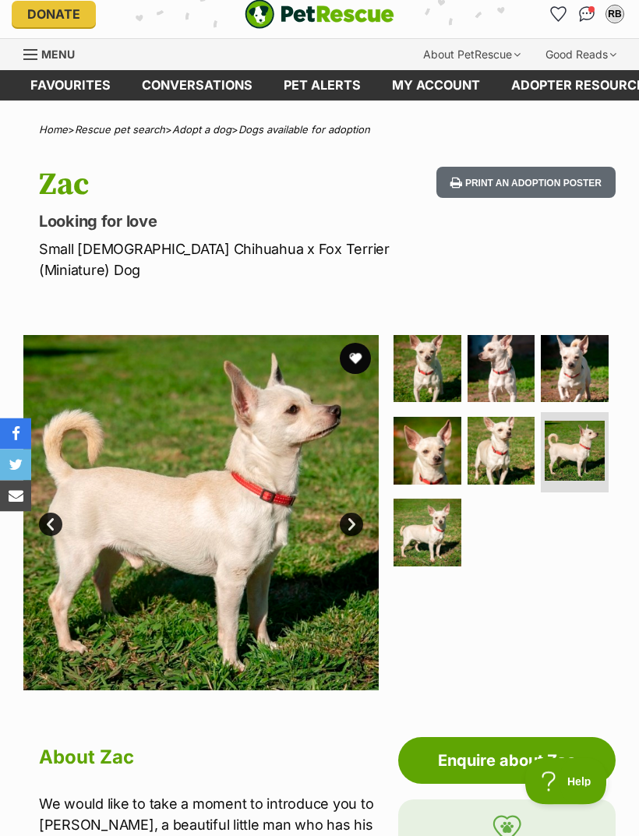
scroll to position [0, 0]
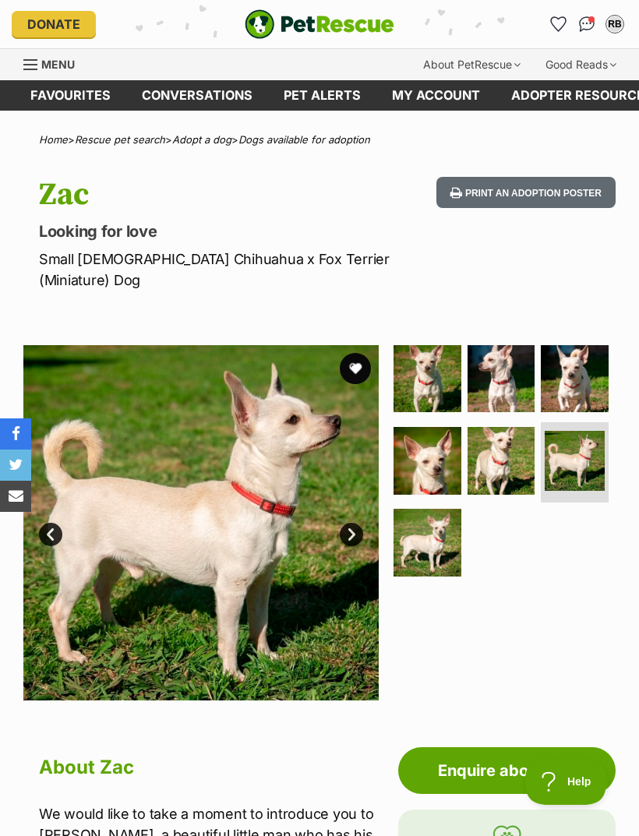
click at [357, 523] on link "Next" at bounding box center [351, 534] width 23 height 23
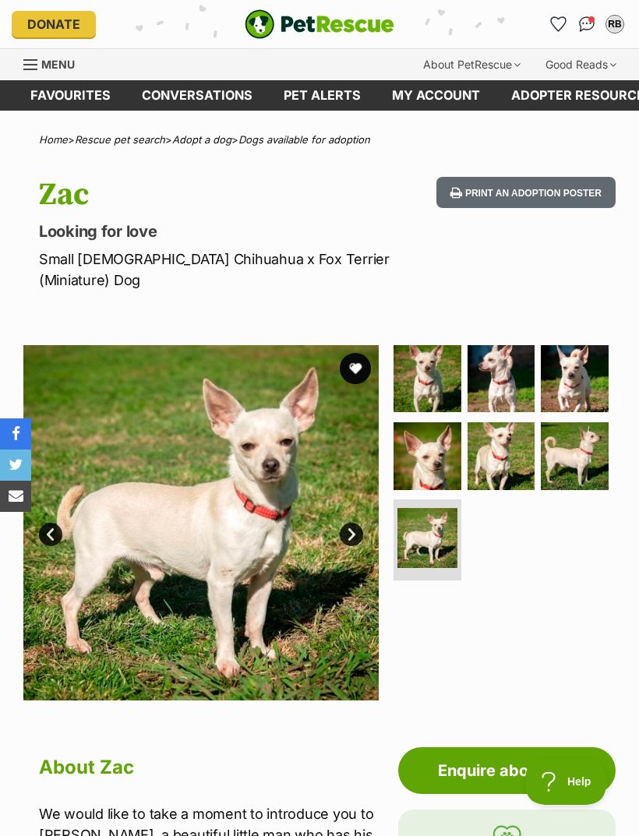
click at [357, 523] on link "Next" at bounding box center [351, 534] width 23 height 23
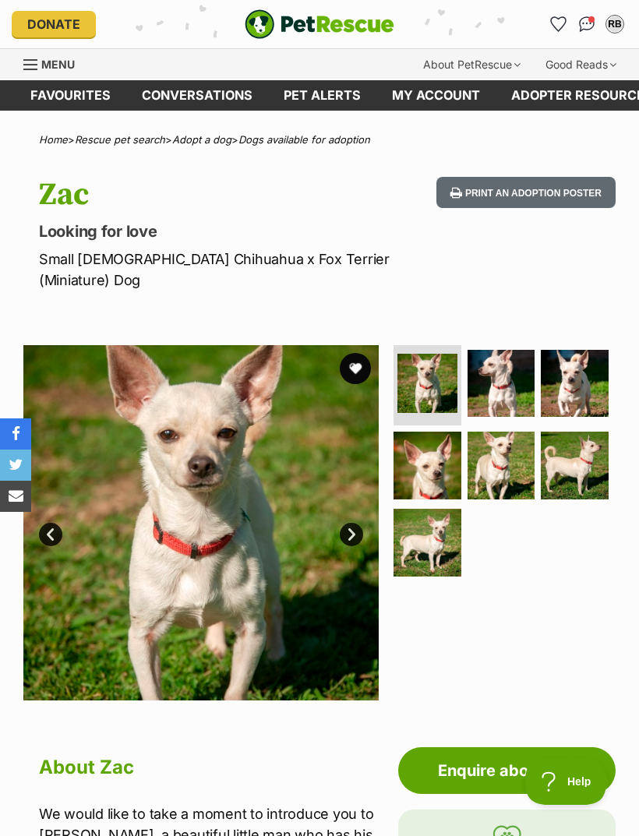
click at [358, 523] on link "Next" at bounding box center [351, 534] width 23 height 23
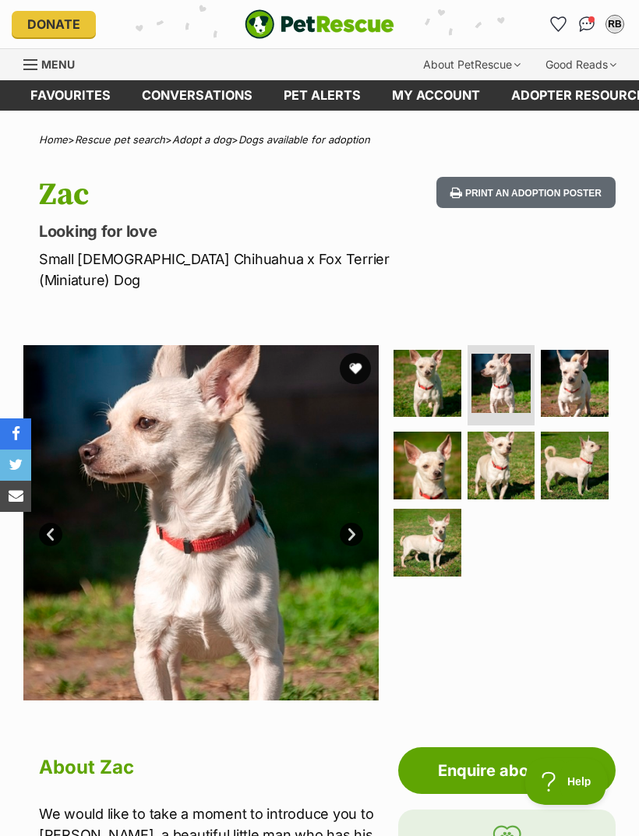
click at [362, 523] on link "Next" at bounding box center [351, 534] width 23 height 23
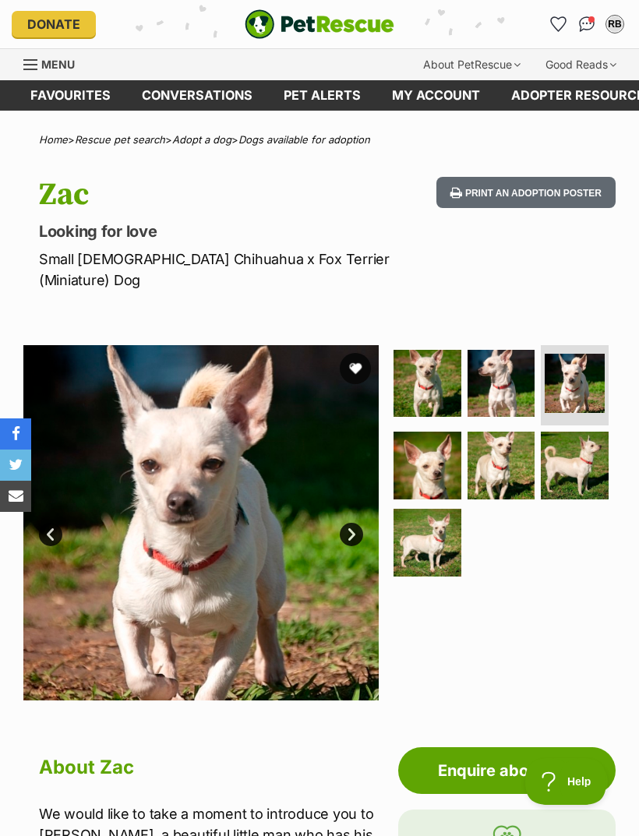
click at [357, 523] on link "Next" at bounding box center [351, 534] width 23 height 23
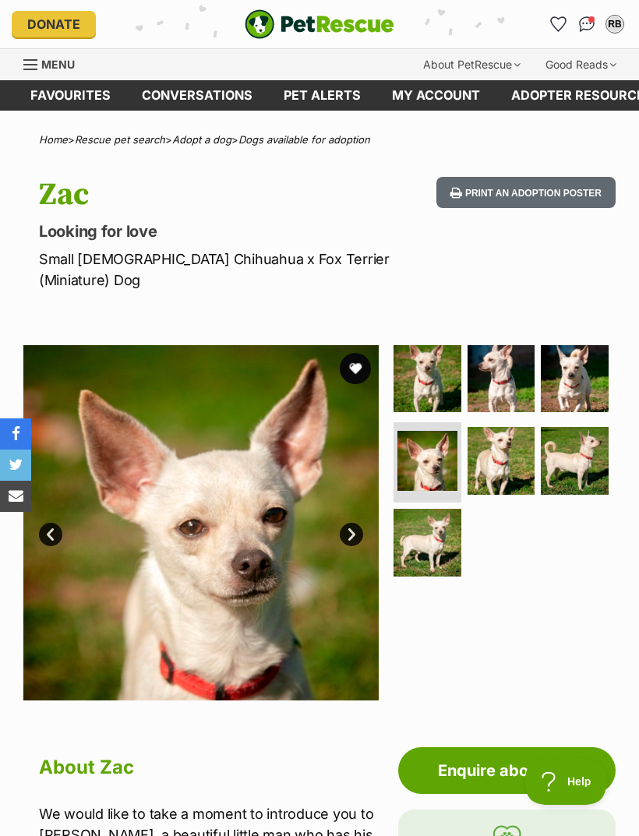
click at [358, 523] on link "Next" at bounding box center [351, 534] width 23 height 23
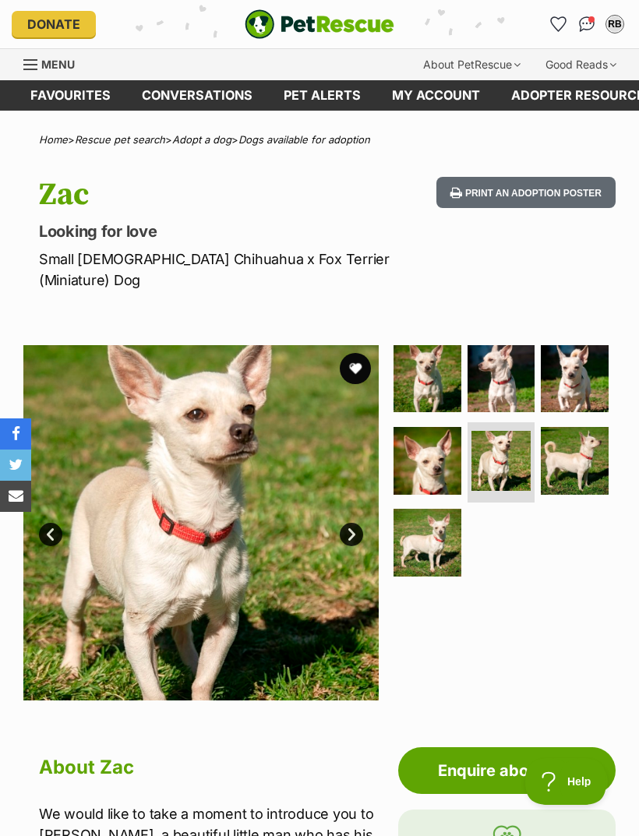
click at [358, 523] on link "Next" at bounding box center [351, 534] width 23 height 23
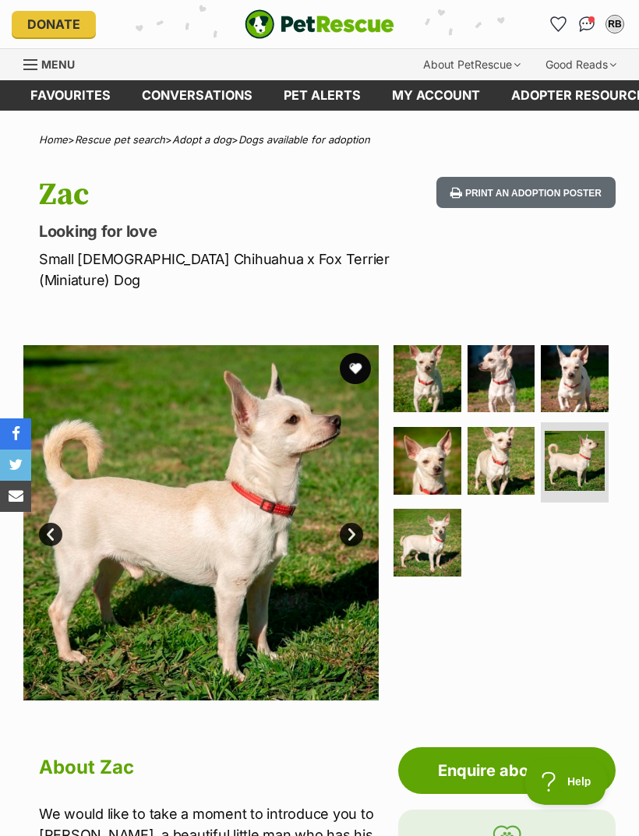
click at [360, 523] on link "Next" at bounding box center [351, 534] width 23 height 23
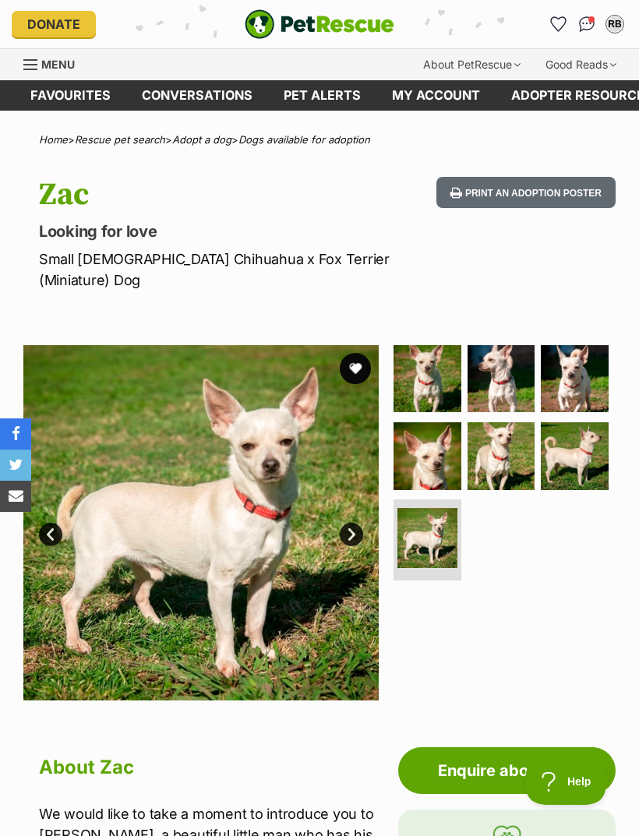
click at [356, 523] on link "Next" at bounding box center [351, 534] width 23 height 23
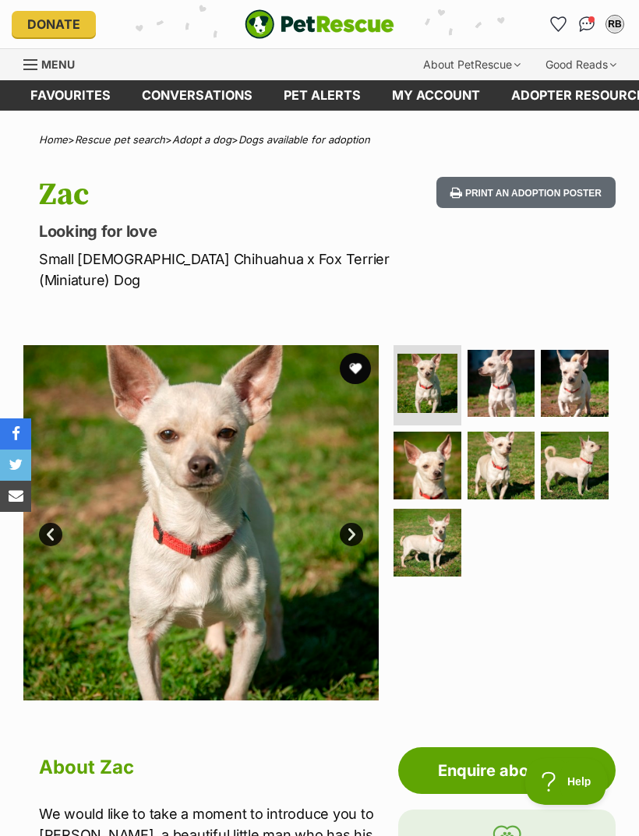
click at [360, 353] on button "favourite" at bounding box center [355, 368] width 31 height 31
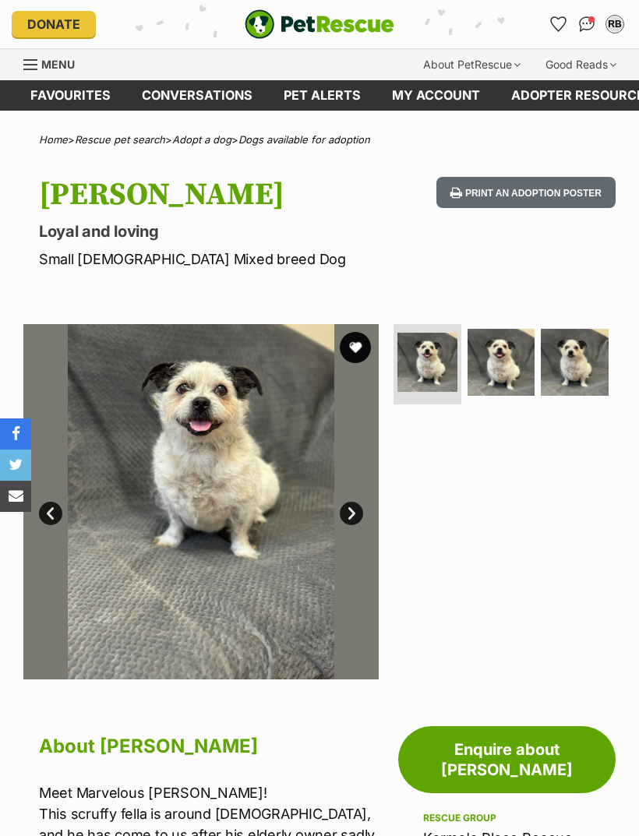
click at [495, 364] on img at bounding box center [502, 363] width 68 height 68
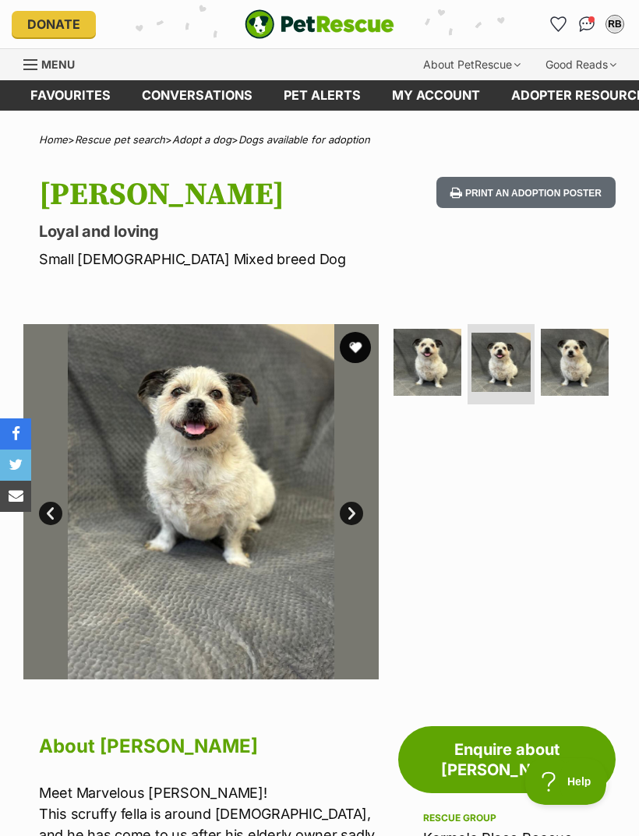
click at [584, 356] on img at bounding box center [575, 363] width 68 height 68
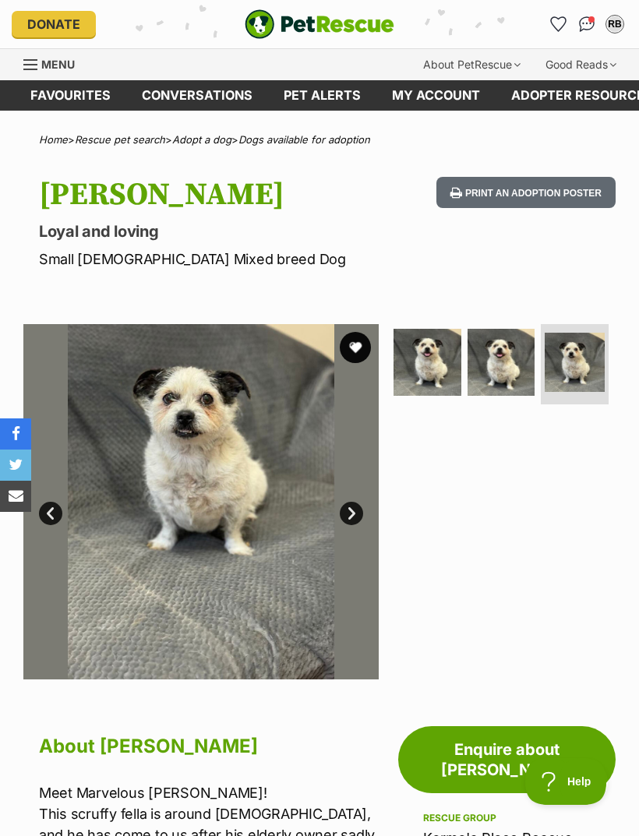
click at [587, 362] on img at bounding box center [575, 363] width 60 height 60
click at [510, 359] on img at bounding box center [502, 363] width 68 height 68
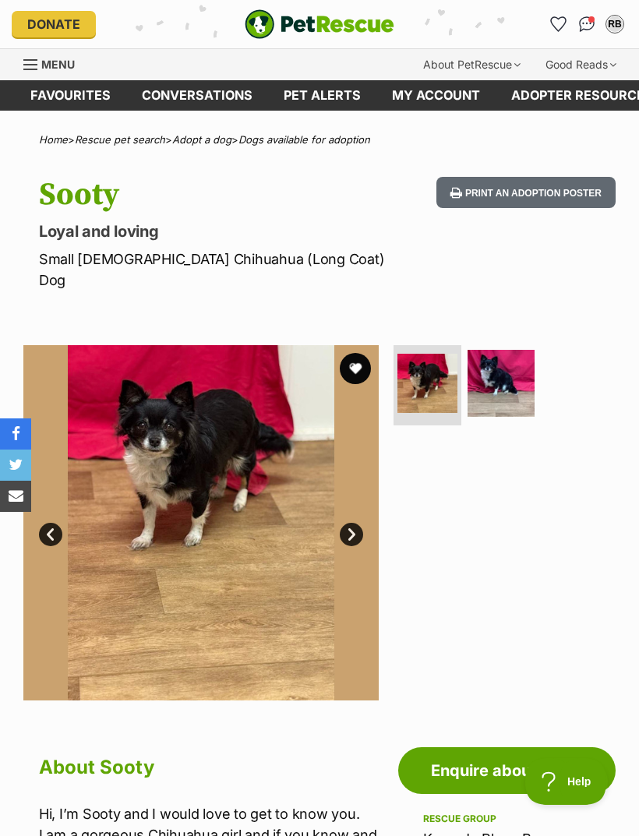
click at [500, 352] on img at bounding box center [502, 384] width 68 height 68
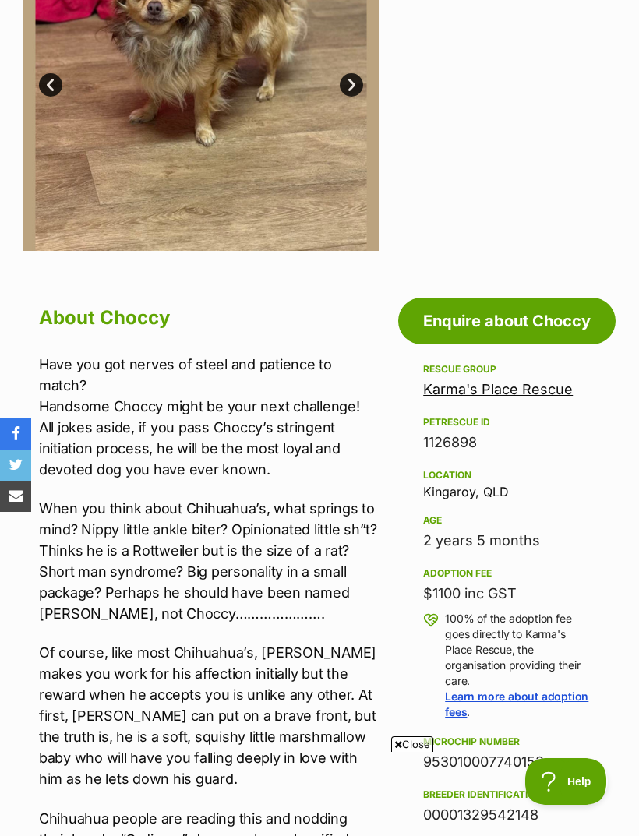
scroll to position [451, 0]
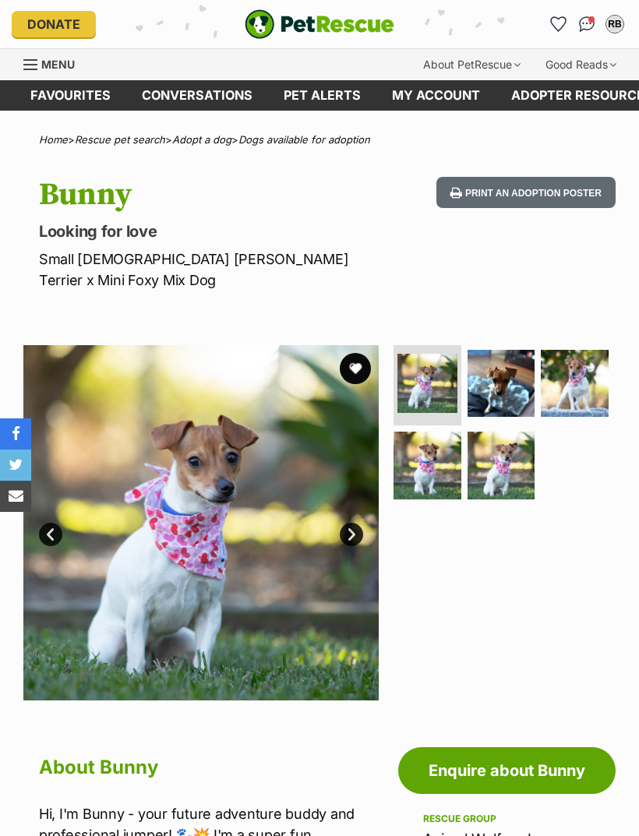
click at [358, 523] on link "Next" at bounding box center [351, 534] width 23 height 23
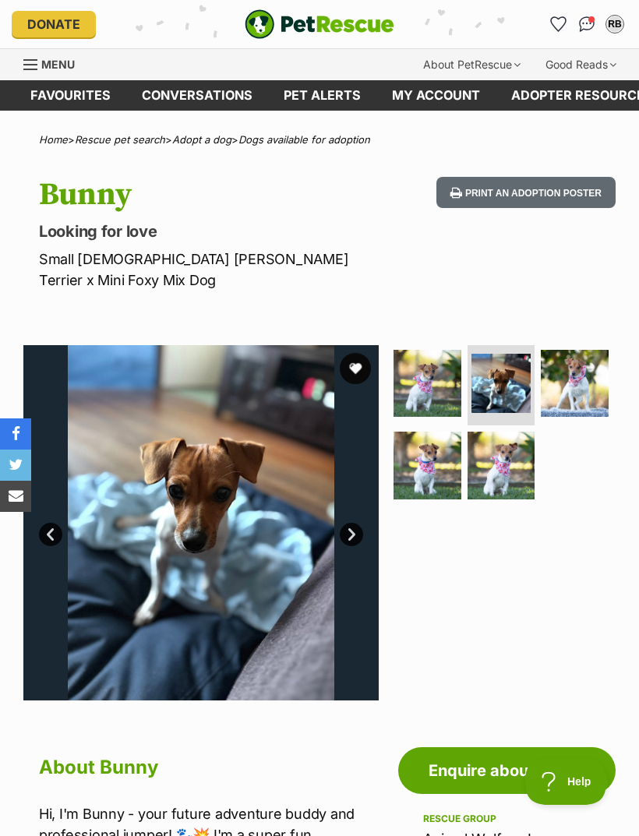
click at [352, 523] on link "Next" at bounding box center [351, 534] width 23 height 23
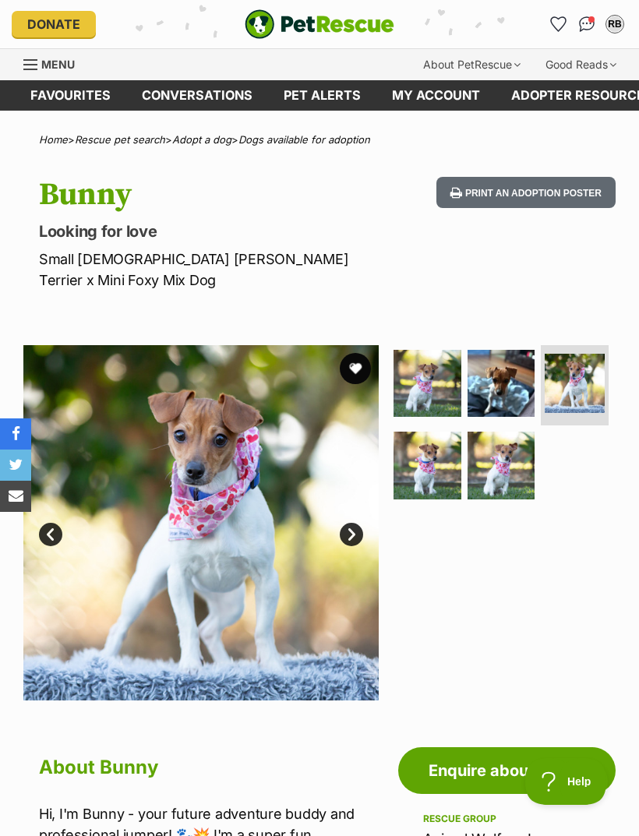
click at [355, 523] on link "Next" at bounding box center [351, 534] width 23 height 23
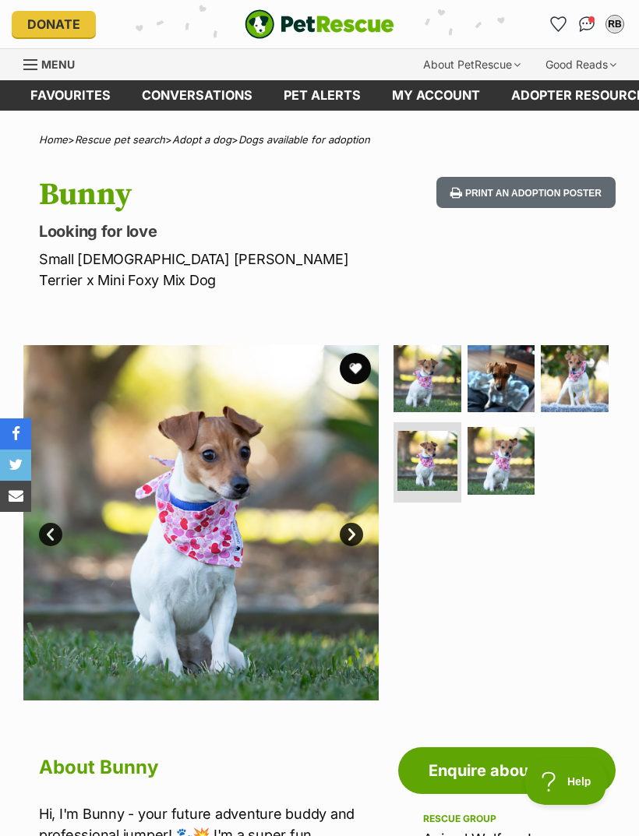
click at [353, 523] on link "Next" at bounding box center [351, 534] width 23 height 23
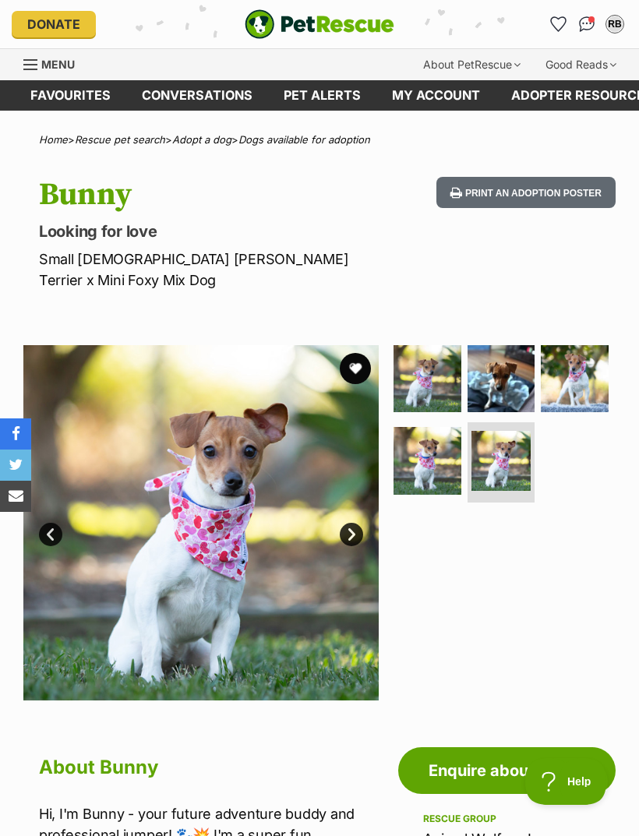
click at [354, 523] on link "Next" at bounding box center [351, 534] width 23 height 23
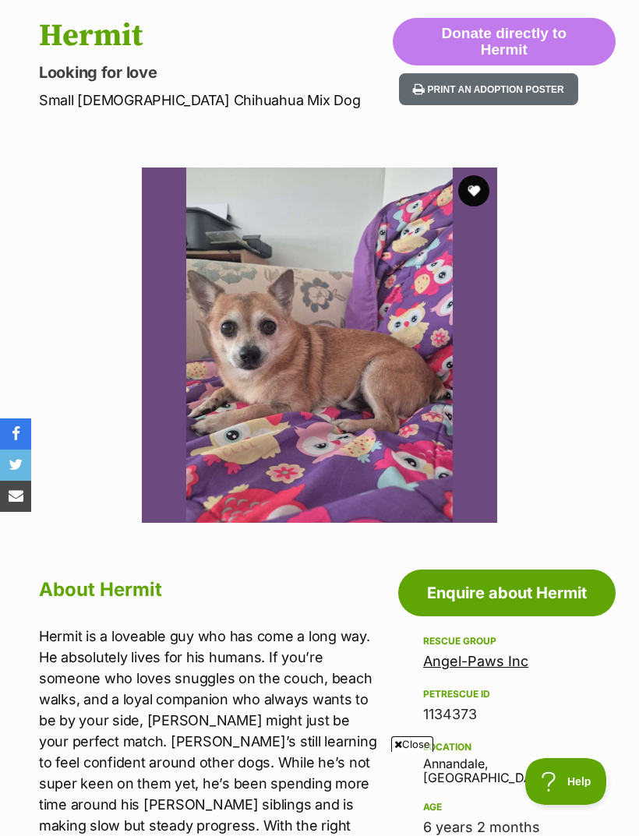
scroll to position [153, 0]
